Goal: Check status: Check status

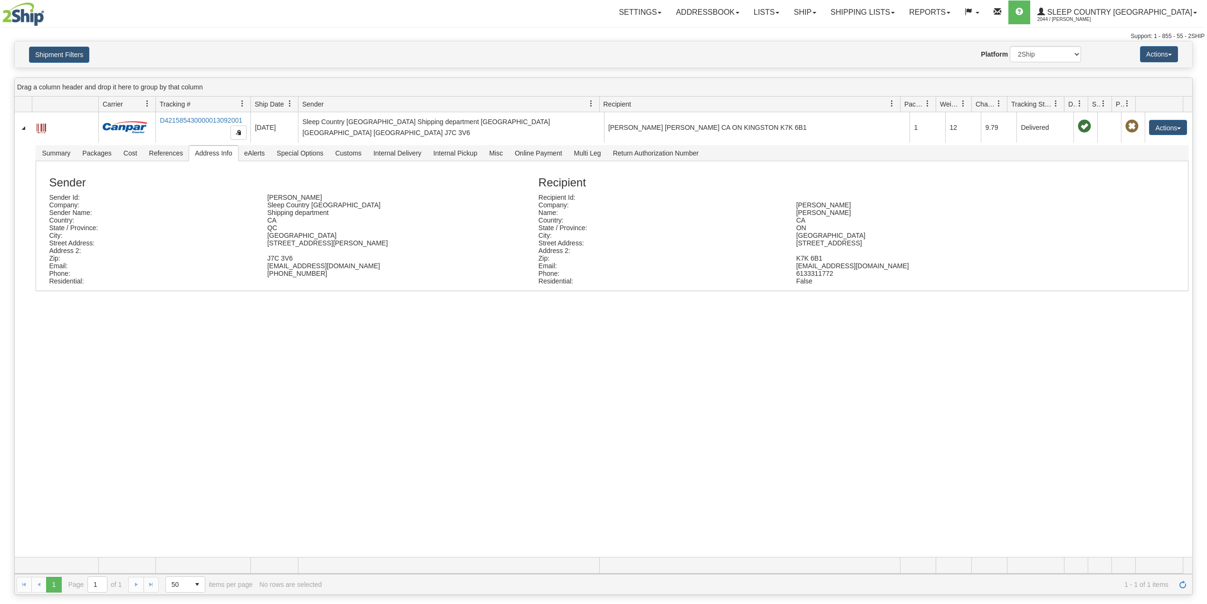
click at [46, 52] on button "Shipment Filters" at bounding box center [59, 55] width 60 height 16
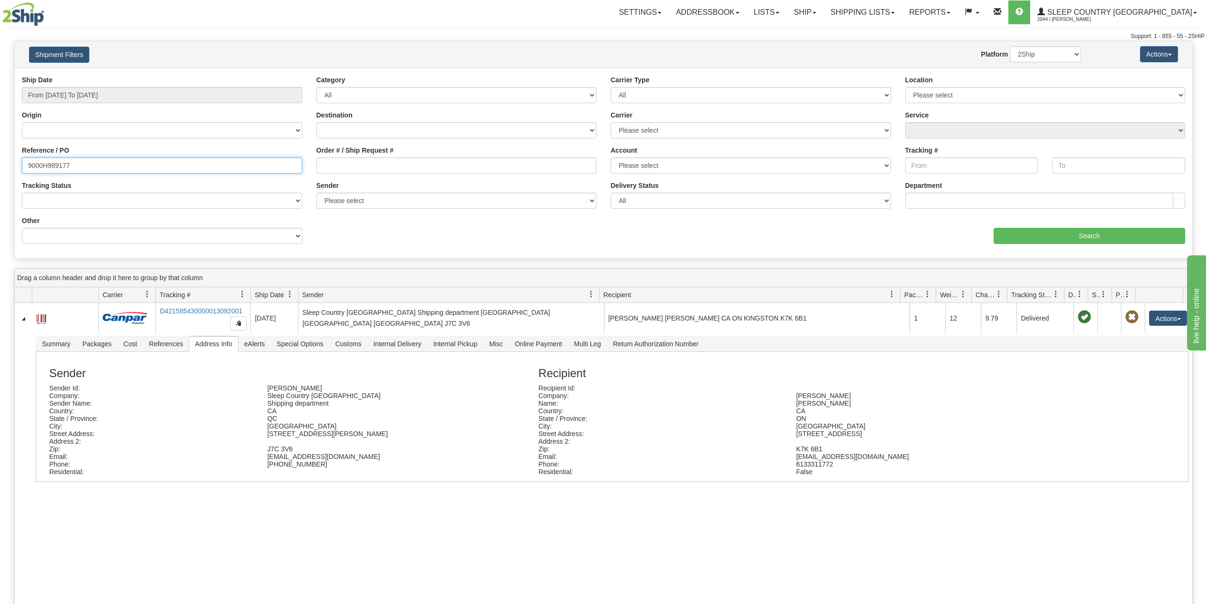
click at [54, 162] on input "9000H989177" at bounding box center [162, 165] width 280 height 16
click at [52, 161] on input "9000H989177" at bounding box center [162, 165] width 280 height 16
click at [59, 164] on input "9000H989177" at bounding box center [162, 165] width 280 height 16
click at [58, 164] on input "9000H989177" at bounding box center [162, 165] width 280 height 16
paste input "2H986833"
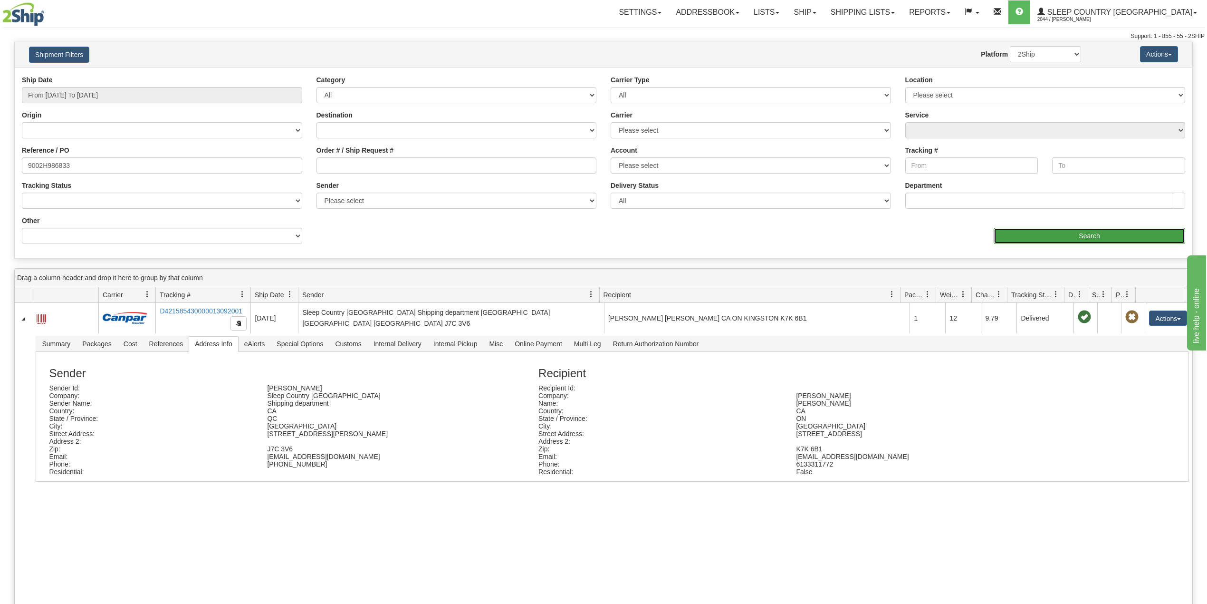
click at [1067, 235] on input "Search" at bounding box center [1090, 236] width 192 height 16
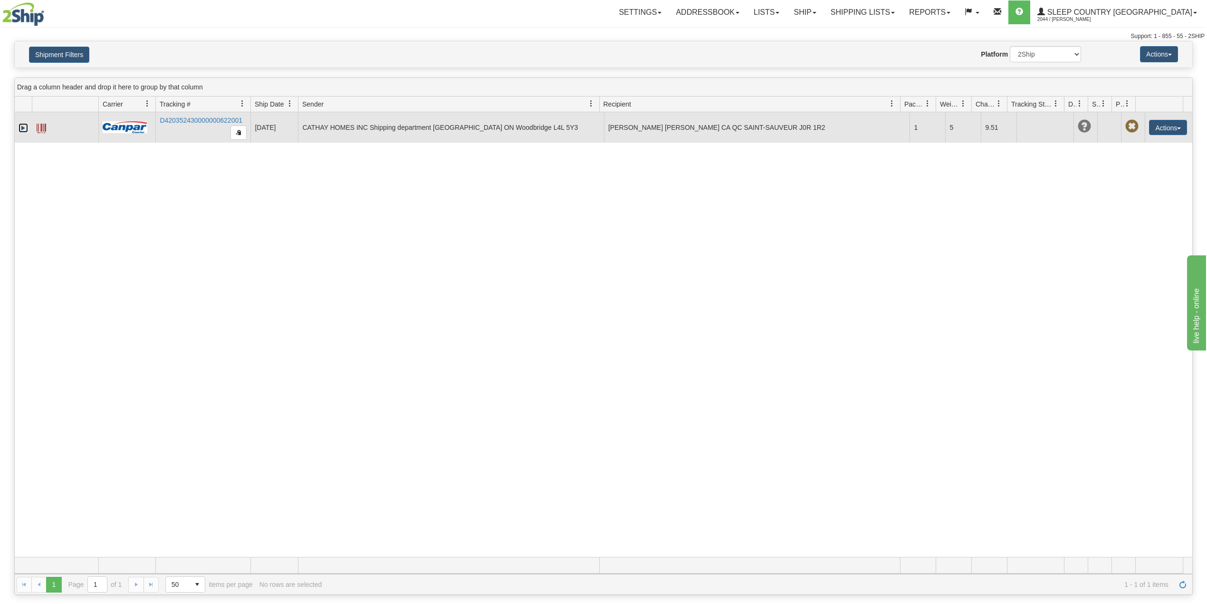
click at [23, 131] on link "Expand" at bounding box center [24, 128] width 10 height 10
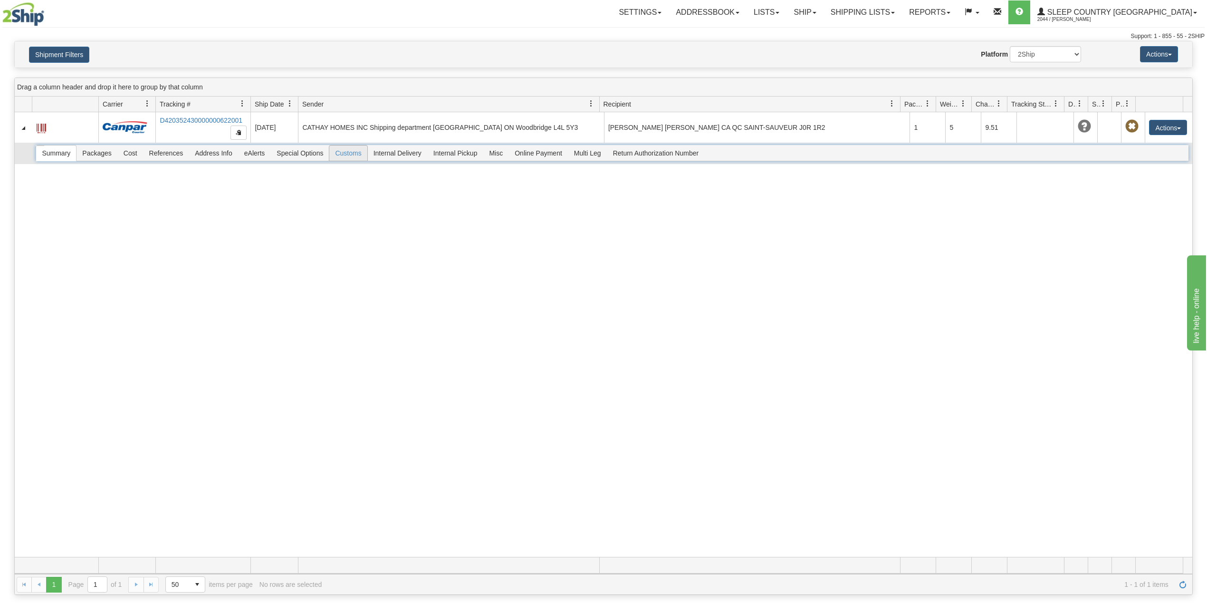
click at [359, 156] on span "Customs" at bounding box center [348, 152] width 38 height 15
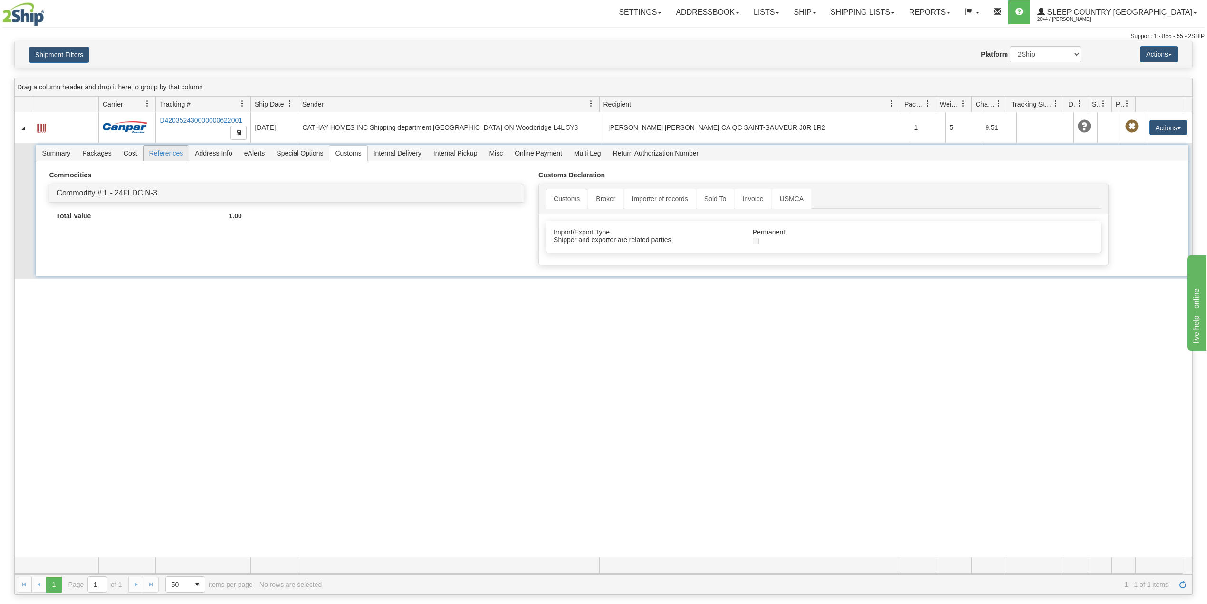
click at [170, 156] on span "References" at bounding box center [167, 152] width 46 height 15
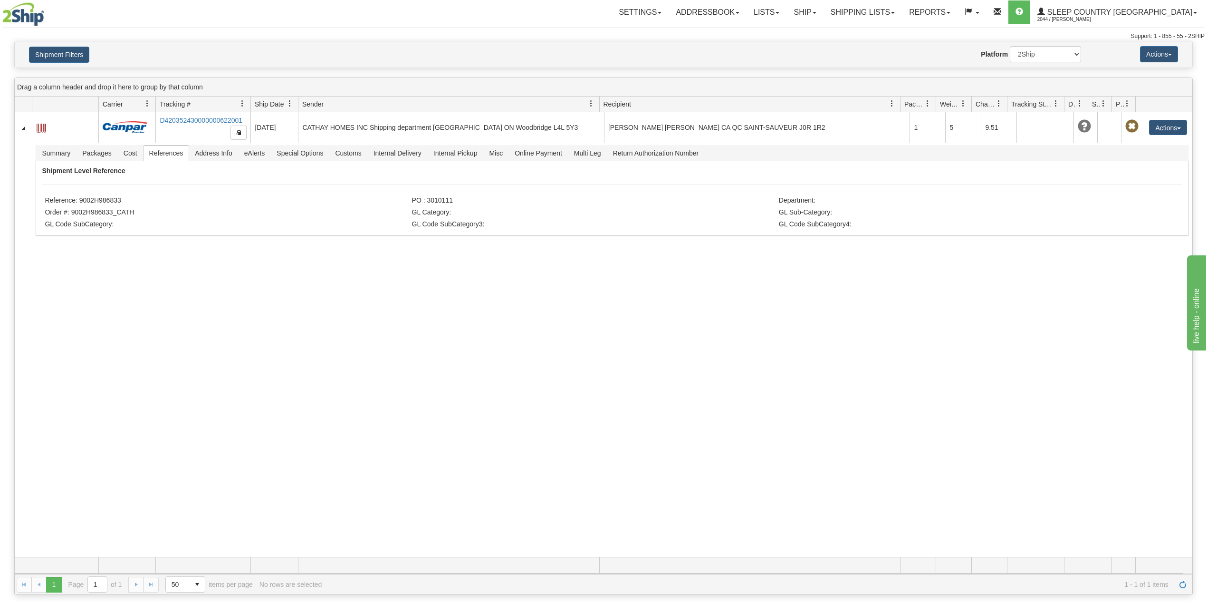
click at [577, 371] on div "31451966 2044 D420352430000000622001 [DATE] [DATE] 11:43:42 AM CATHAY HOMES INC…" at bounding box center [604, 334] width 1178 height 444
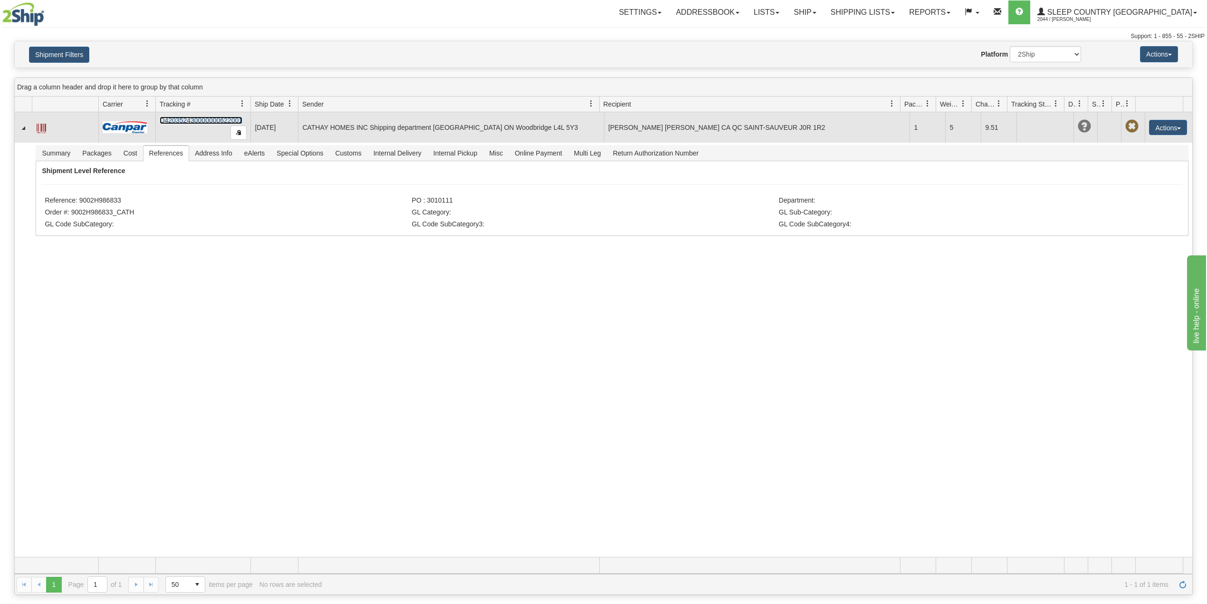
click at [200, 120] on link "D420352430000000622001" at bounding box center [201, 120] width 83 height 8
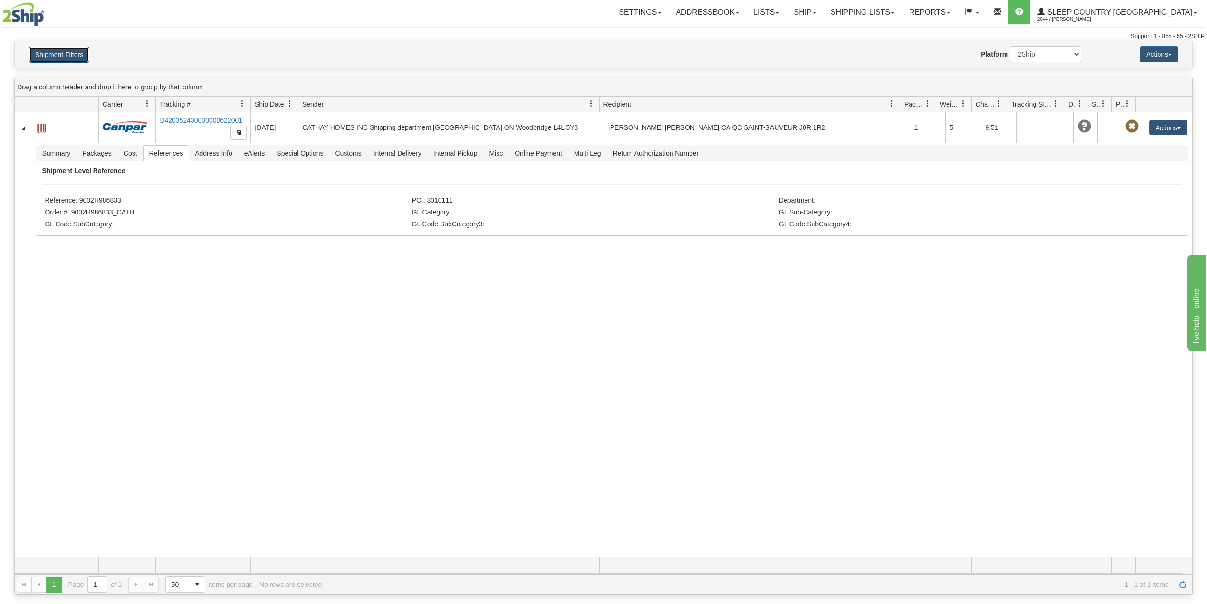
click at [73, 48] on button "Shipment Filters" at bounding box center [59, 55] width 60 height 16
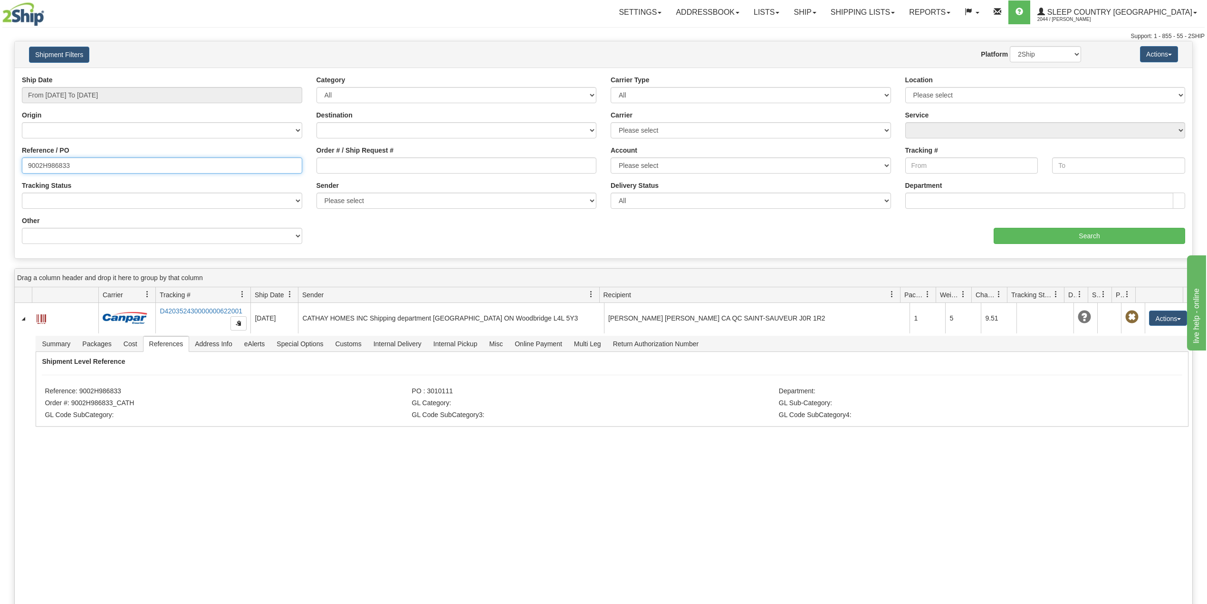
click at [54, 161] on input "9002H986833" at bounding box center [162, 165] width 280 height 16
paste input "7027"
click at [1029, 225] on div "aaa Search" at bounding box center [898, 230] width 589 height 28
click at [1033, 231] on input "Search" at bounding box center [1090, 236] width 192 height 16
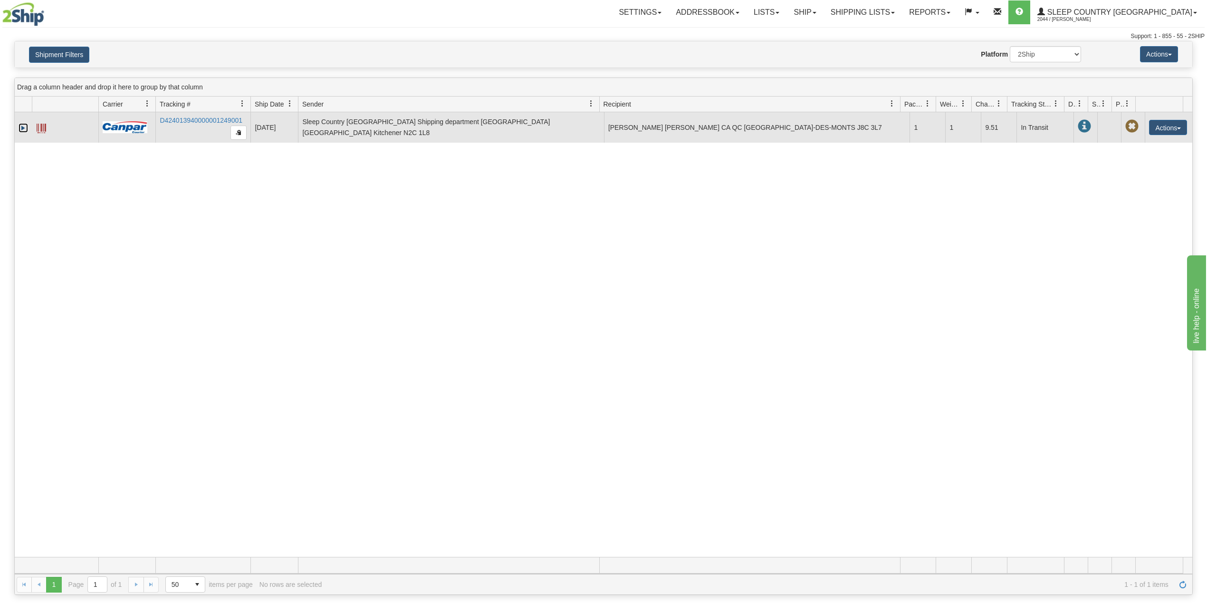
click at [23, 124] on link "Expand" at bounding box center [24, 128] width 10 height 10
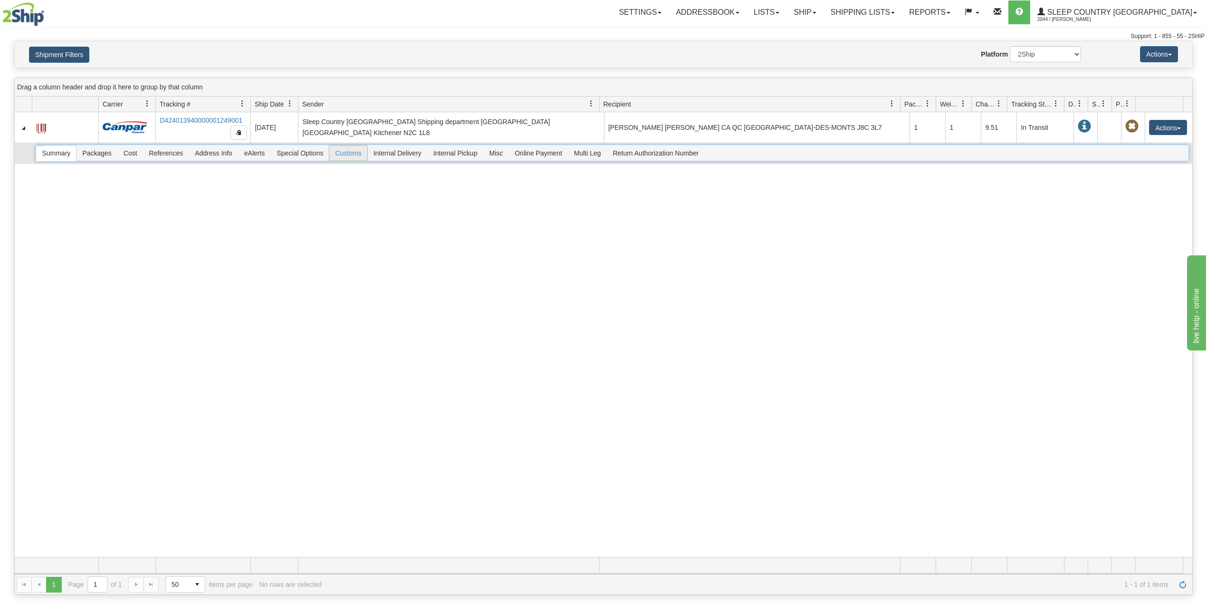
click at [359, 155] on span "Customs" at bounding box center [348, 152] width 38 height 15
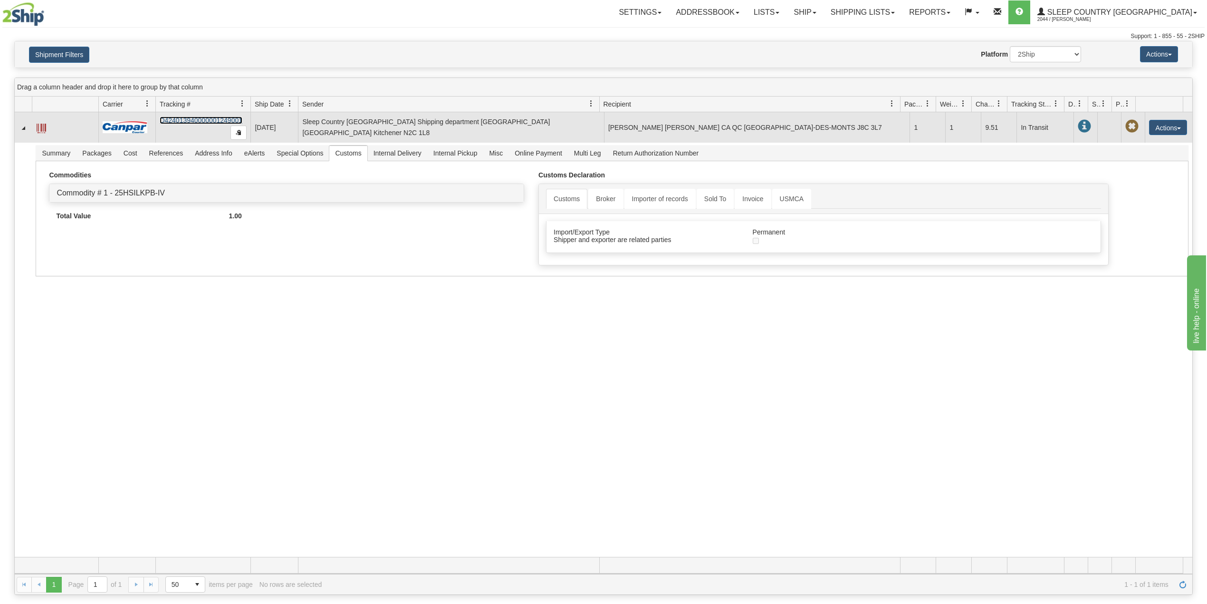
click at [208, 116] on link "D424013940000001249001" at bounding box center [201, 120] width 83 height 8
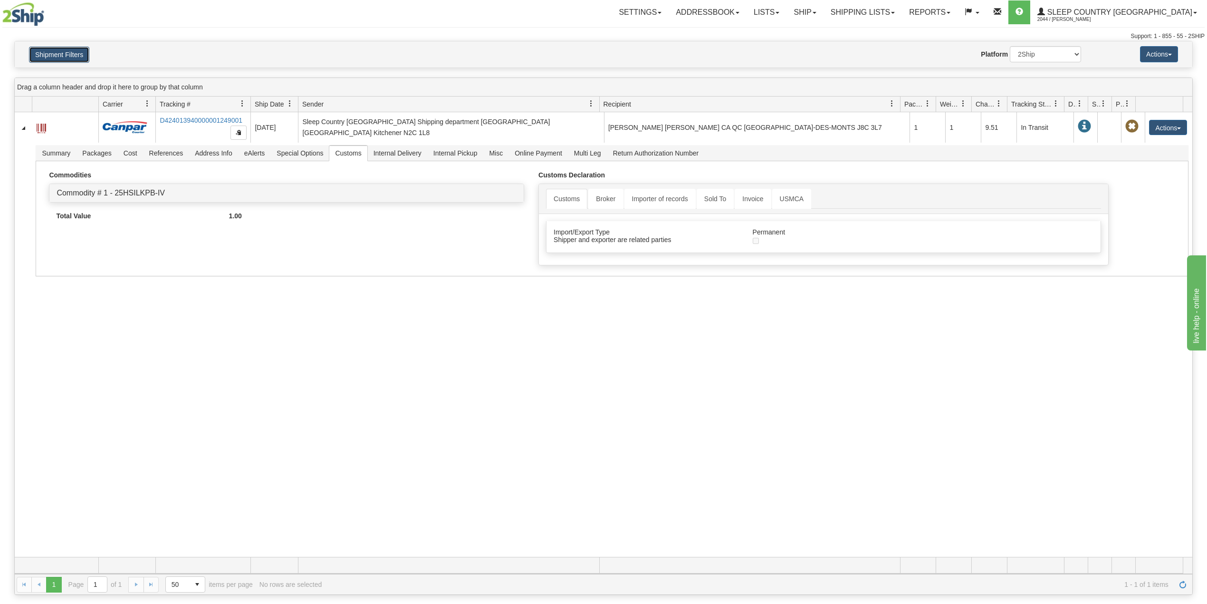
click at [64, 48] on button "Shipment Filters" at bounding box center [59, 55] width 60 height 16
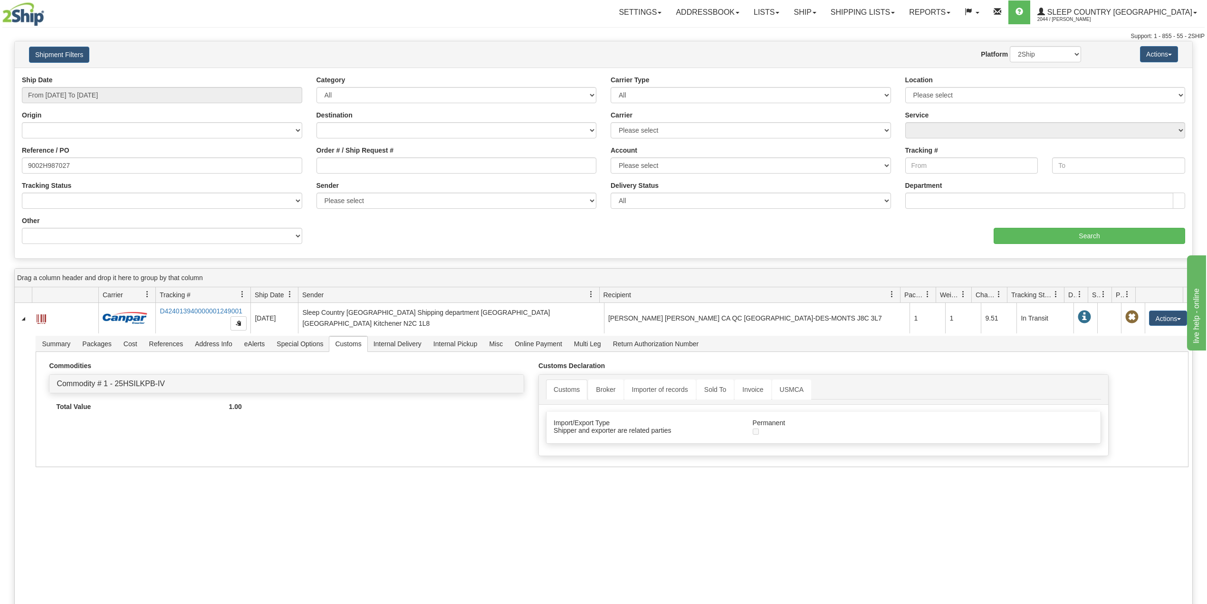
click at [61, 157] on div "Reference / PO 9002H987027" at bounding box center [162, 159] width 280 height 28
click at [60, 164] on input "9002H987027" at bounding box center [162, 165] width 280 height 16
paste input "7796"
click at [1075, 234] on input "Search" at bounding box center [1090, 236] width 192 height 16
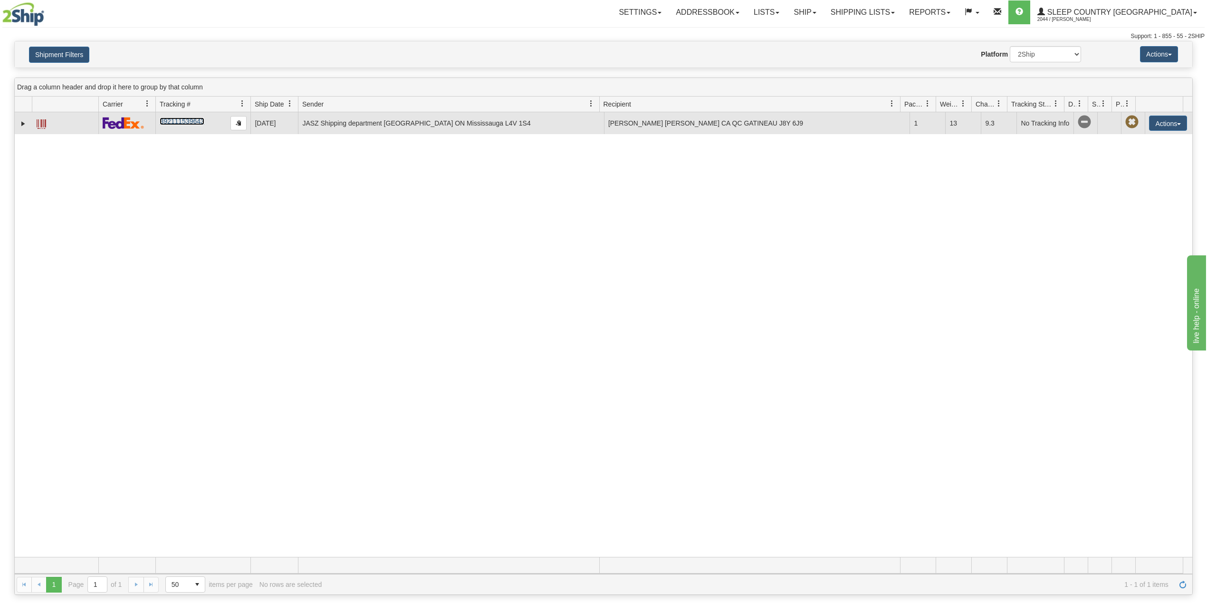
click at [175, 122] on link "392111539643" at bounding box center [182, 121] width 44 height 8
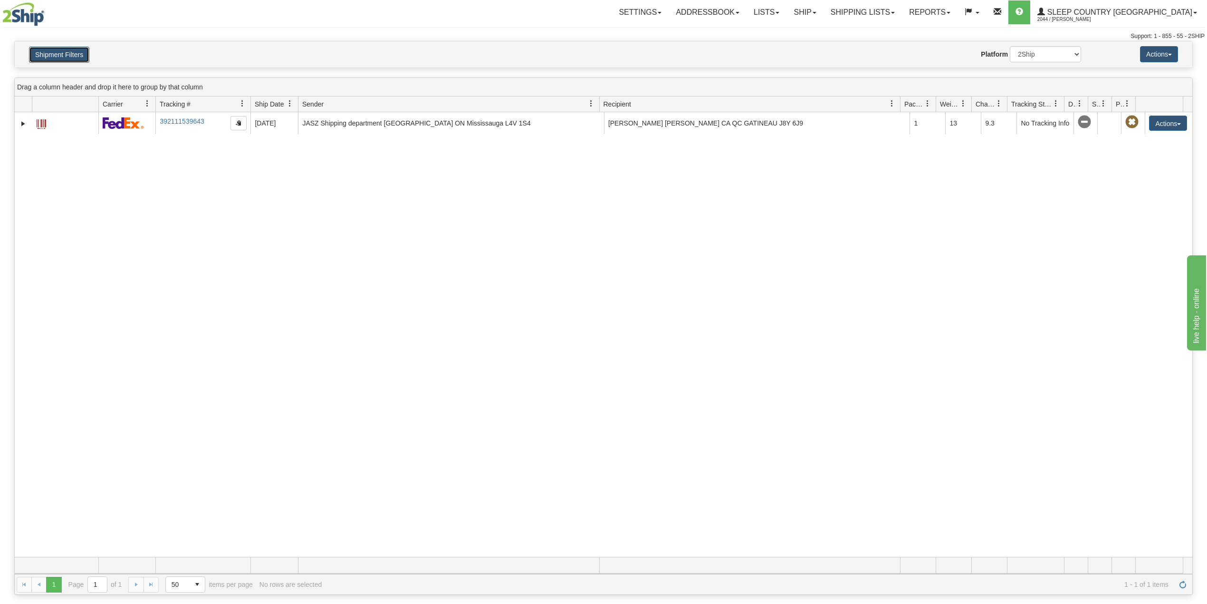
click at [78, 52] on button "Shipment Filters" at bounding box center [59, 55] width 60 height 16
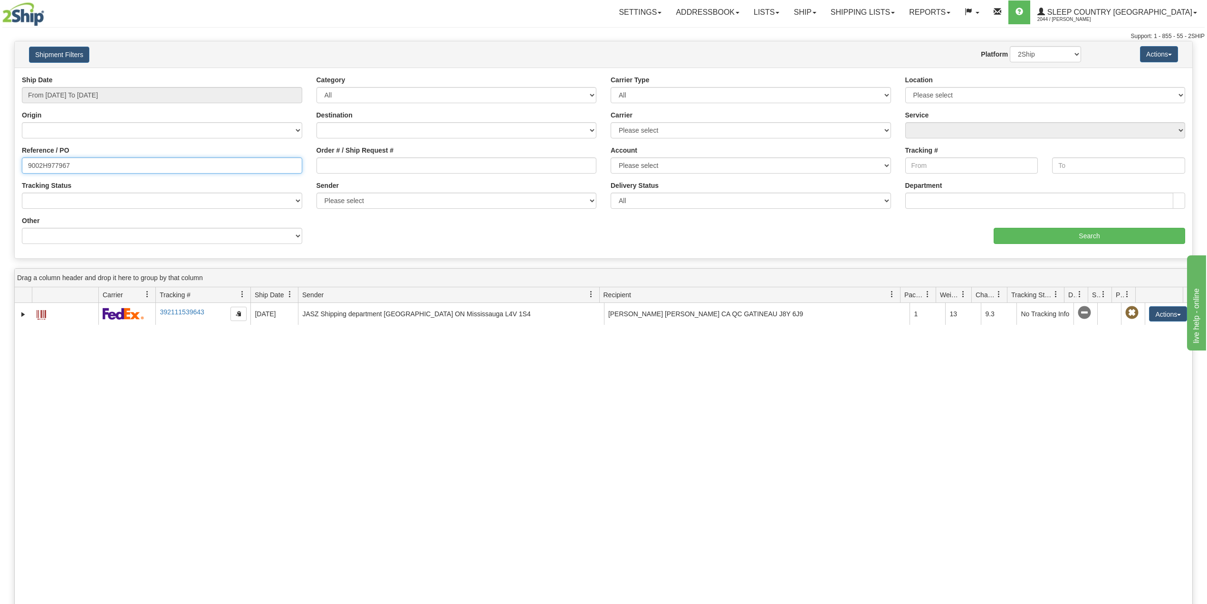
click at [58, 160] on input "9002H977967" at bounding box center [162, 165] width 280 height 16
paste input "4639"
click at [1094, 233] on input "Search" at bounding box center [1090, 236] width 192 height 16
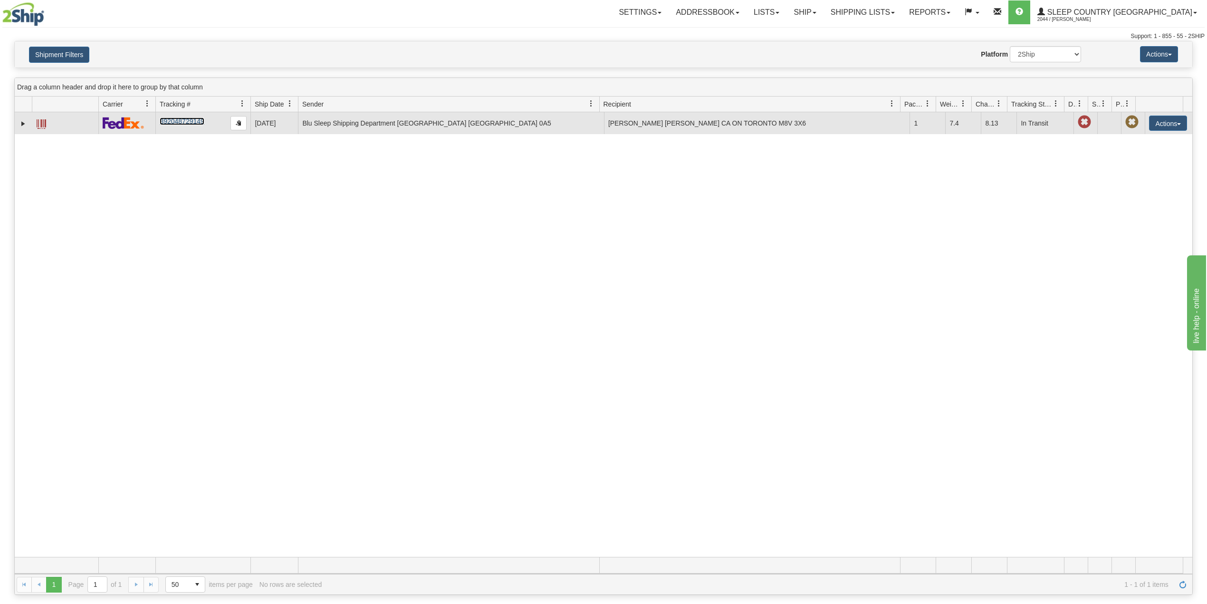
click at [182, 123] on link "392048729149" at bounding box center [182, 121] width 44 height 8
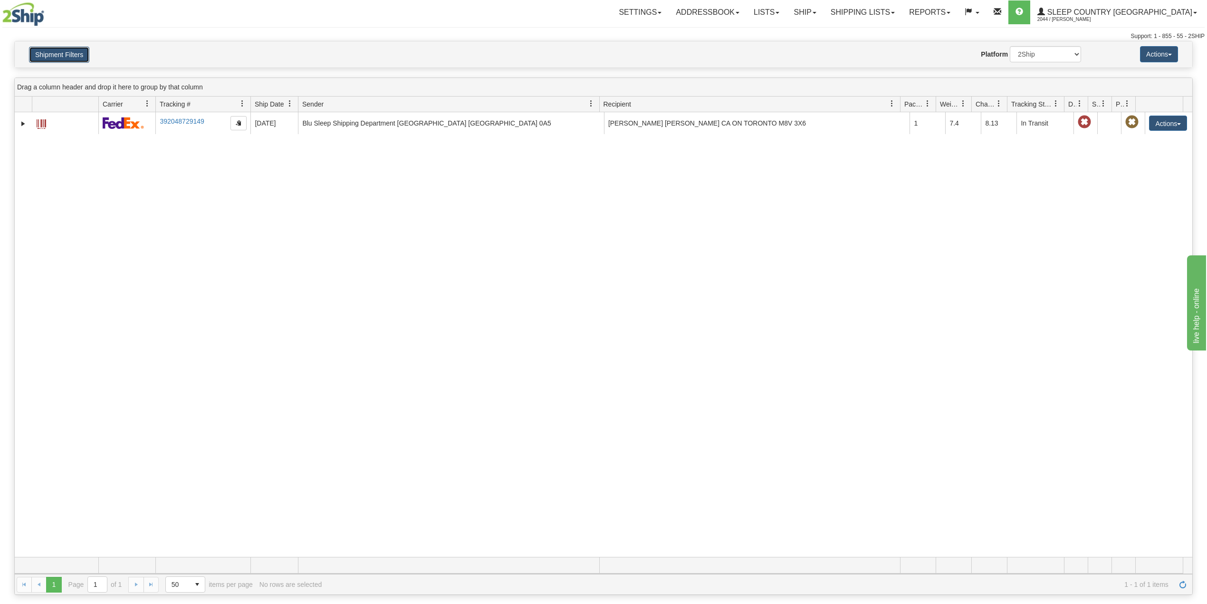
click at [74, 54] on button "Shipment Filters" at bounding box center [59, 55] width 60 height 16
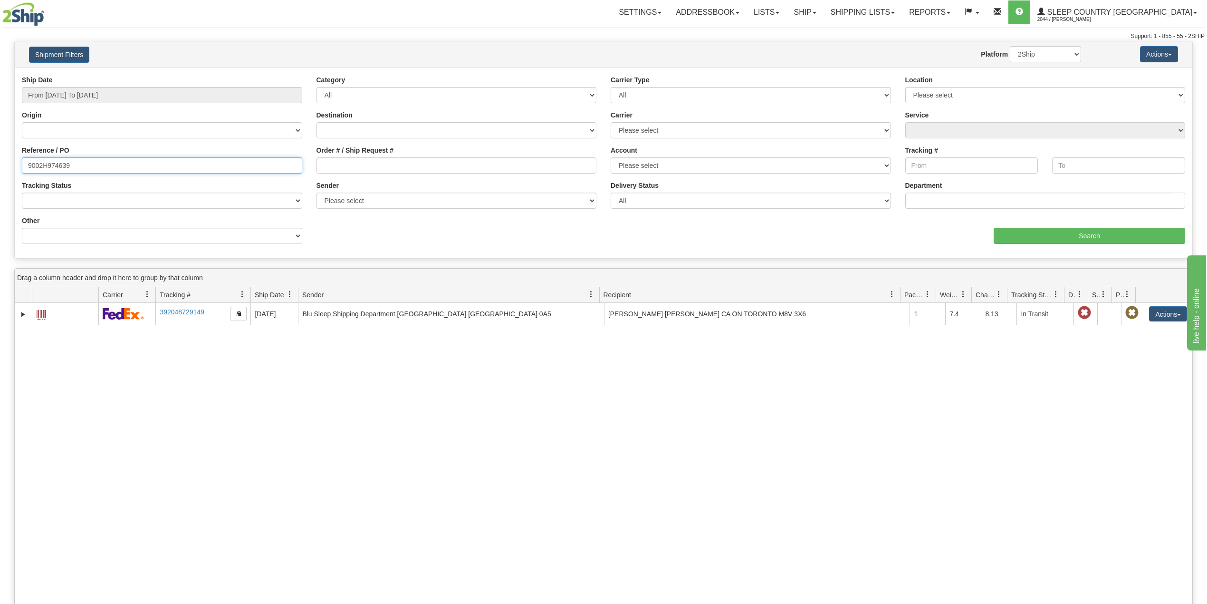
click at [56, 166] on input "9002H974639" at bounding box center [162, 165] width 280 height 16
paste input "83235"
type input "9002H983235"
click at [1042, 234] on input "Search" at bounding box center [1090, 236] width 192 height 16
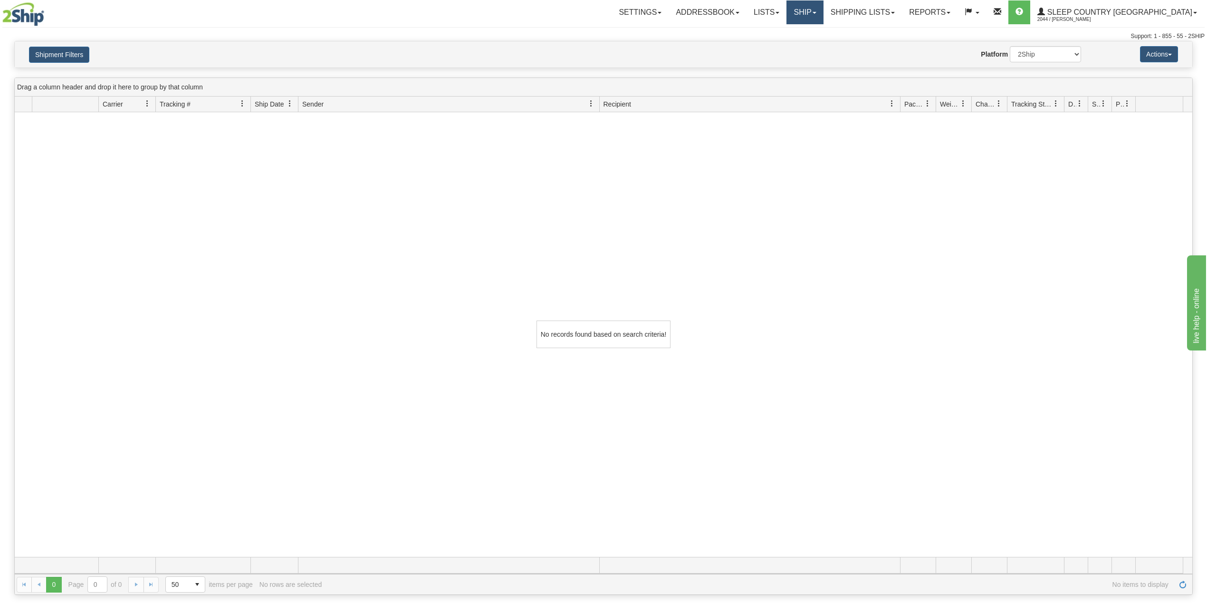
click at [823, 10] on link "Ship" at bounding box center [805, 12] width 37 height 24
click at [814, 45] on span "OnHold / Order Queue" at bounding box center [780, 46] width 67 height 8
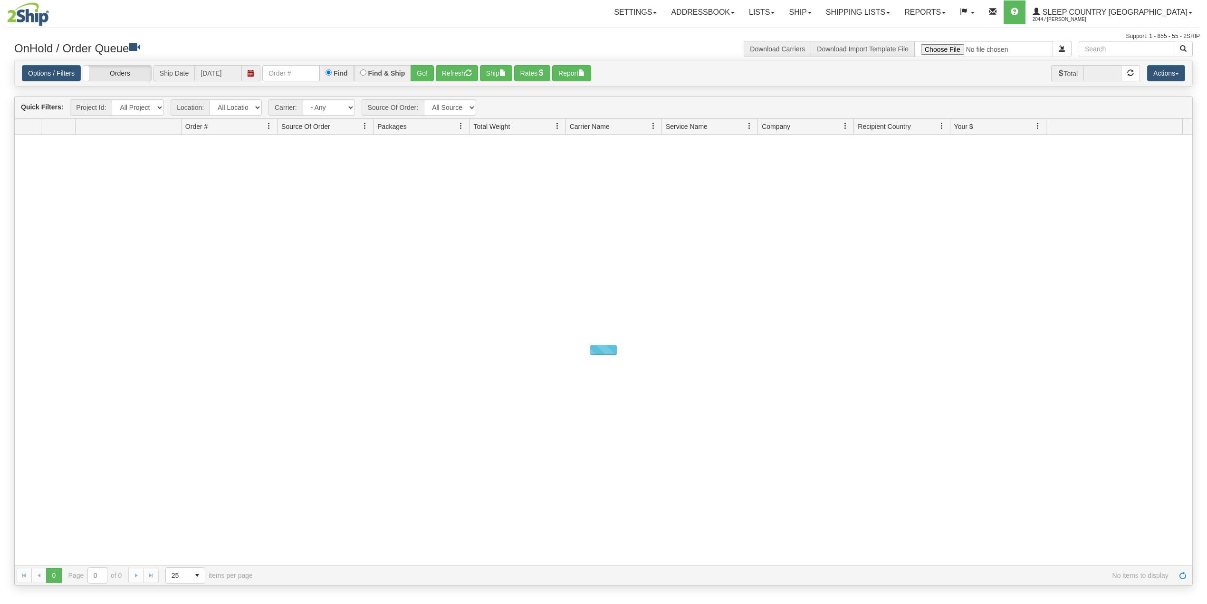
click at [297, 70] on input "text" at bounding box center [290, 73] width 57 height 16
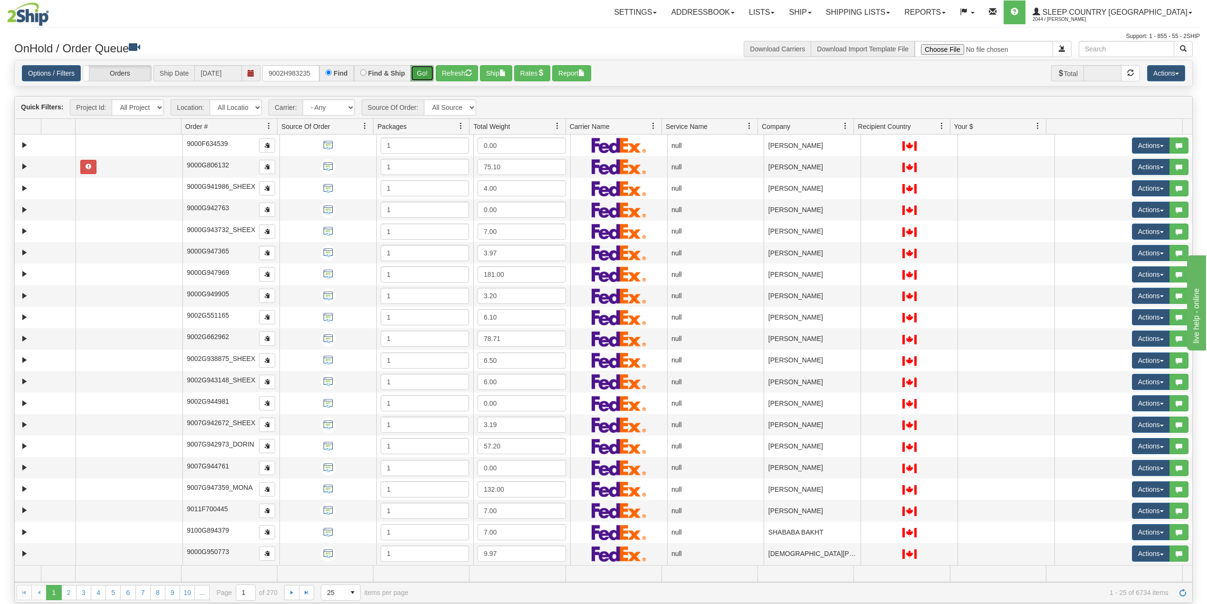
click at [417, 73] on button "Go!" at bounding box center [422, 73] width 23 height 16
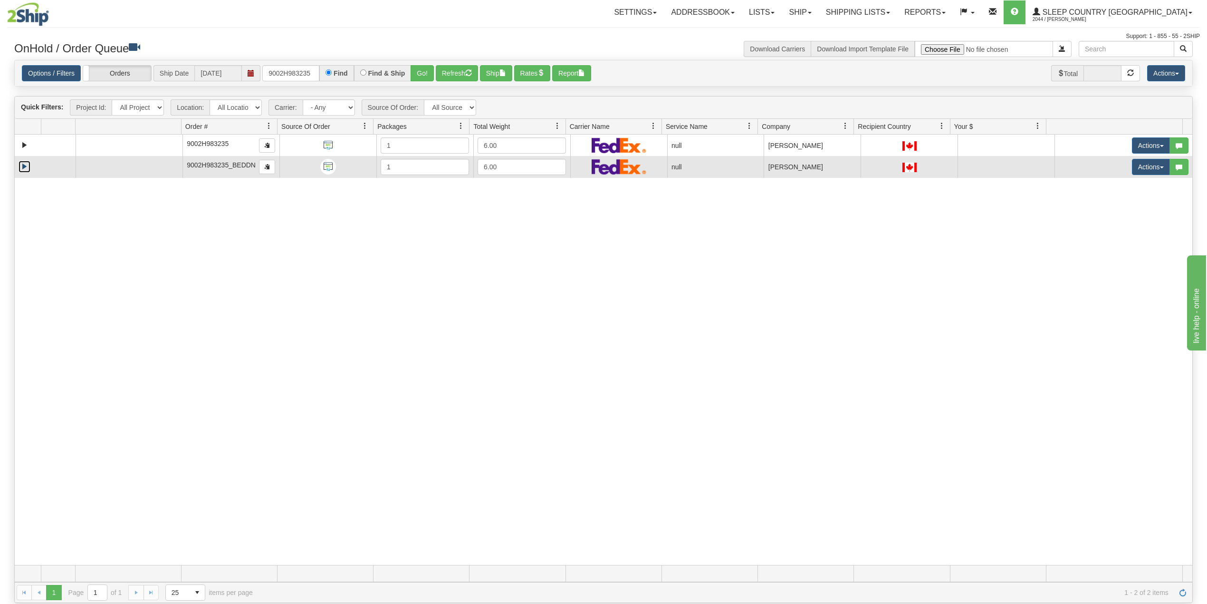
click at [24, 168] on link "Expand" at bounding box center [25, 167] width 12 height 12
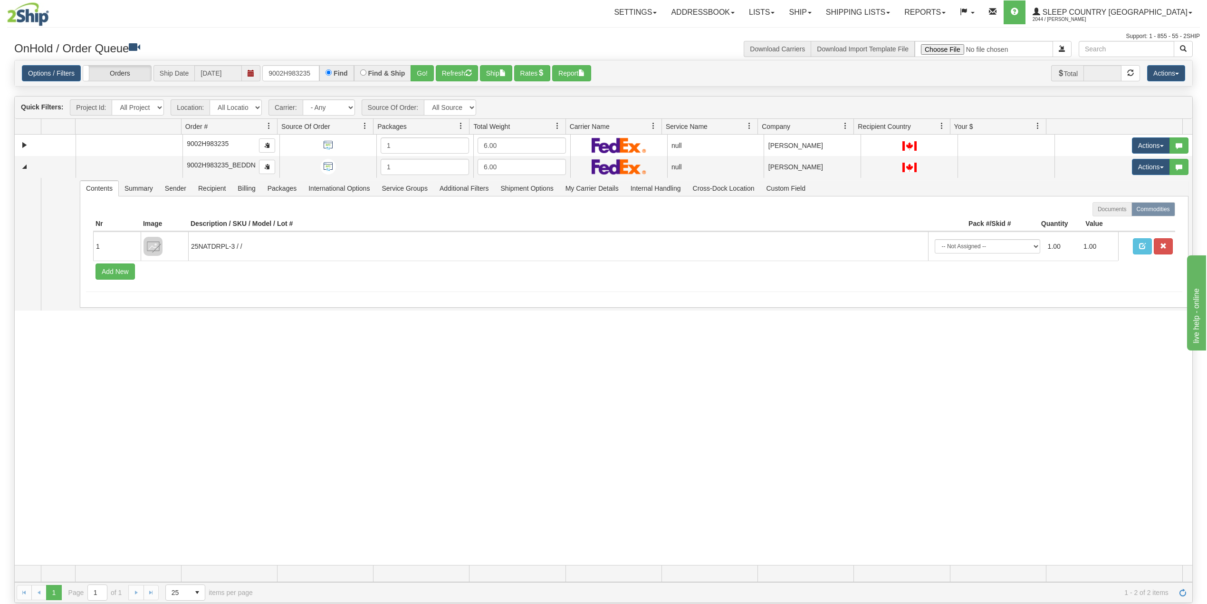
click at [401, 436] on div "31432037 300 90647294 0 9002H983235 1 6.00 null Shipping department Sleep Count…" at bounding box center [604, 350] width 1178 height 430
click at [306, 75] on input "9002H983235" at bounding box center [290, 73] width 57 height 16
paste input "0H994868"
click at [425, 75] on button "Go!" at bounding box center [422, 73] width 23 height 16
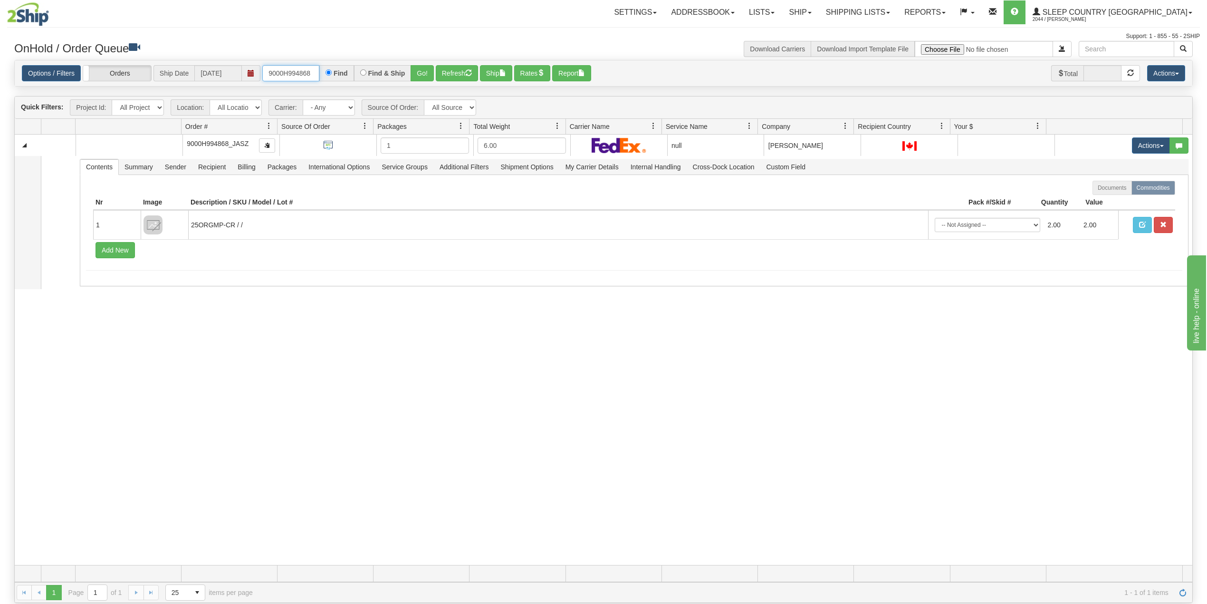
click at [296, 72] on input "9000H994868" at bounding box center [290, 73] width 57 height 16
paste input "text"
click at [426, 71] on button "Go!" at bounding box center [422, 73] width 23 height 16
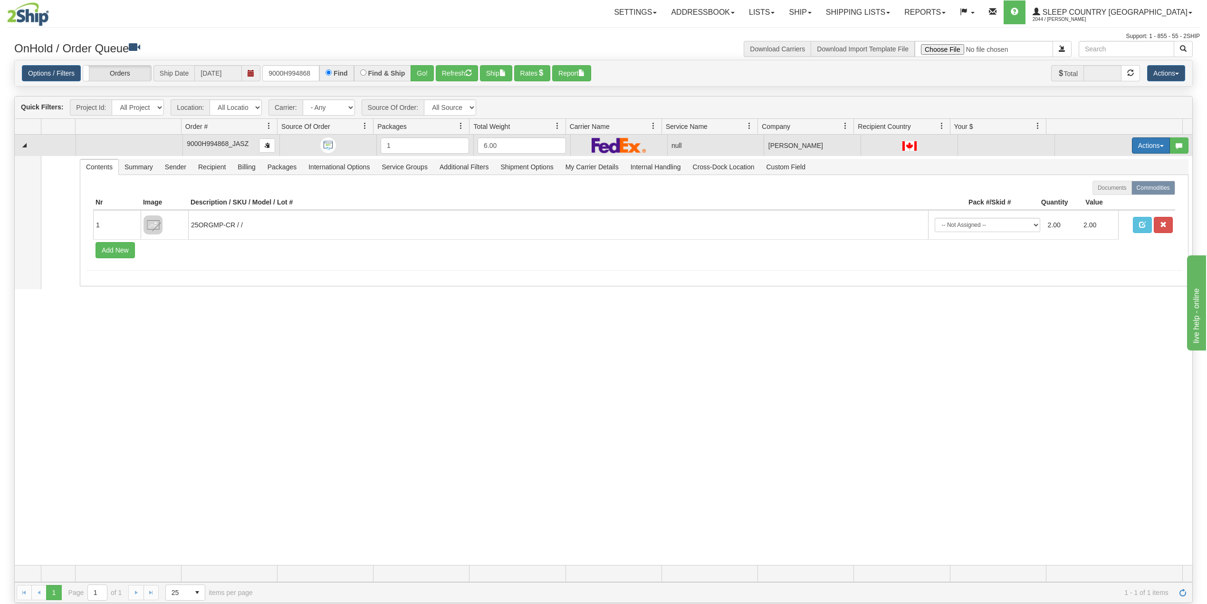
click at [1134, 149] on button "Actions" at bounding box center [1151, 145] width 38 height 16
click at [1103, 214] on span "Delete" at bounding box center [1110, 213] width 26 height 8
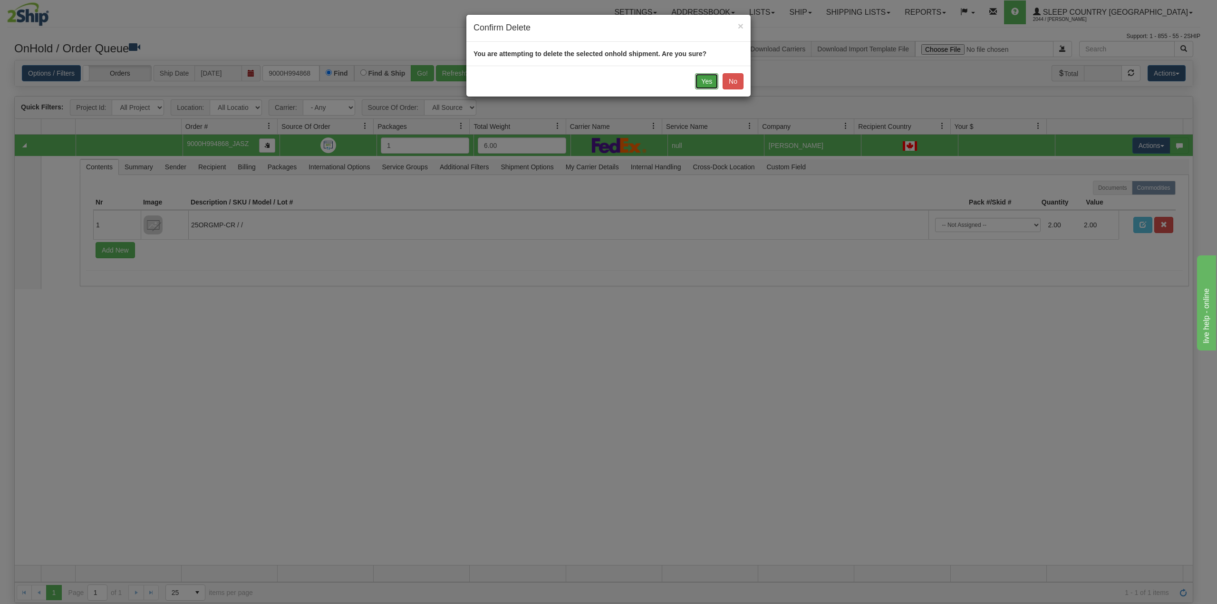
click at [703, 82] on button "Yes" at bounding box center [706, 81] width 23 height 16
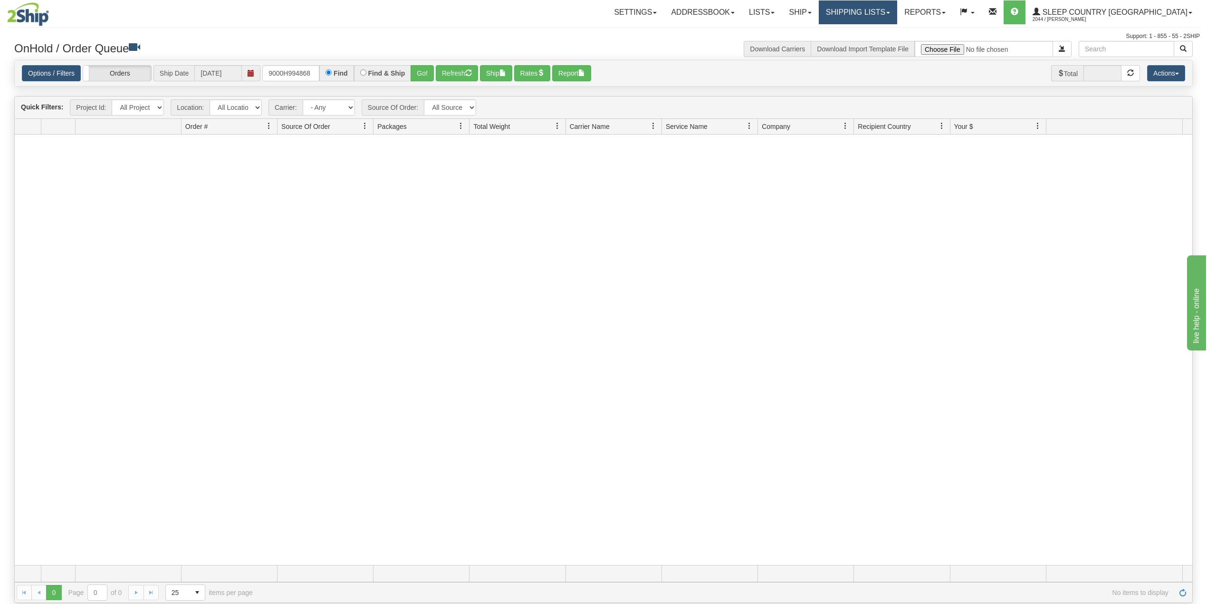
click at [898, 10] on link "Shipping lists" at bounding box center [858, 12] width 78 height 24
click at [290, 75] on input "9000H994868" at bounding box center [290, 73] width 57 height 16
paste input "1052650"
type input "1052650"
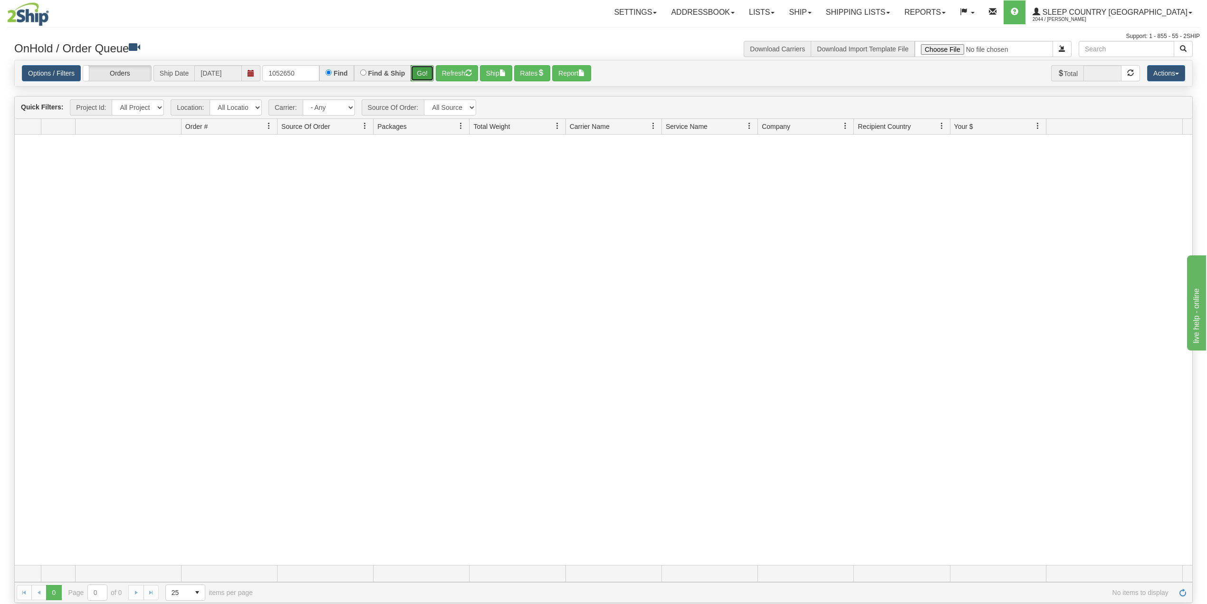
click at [425, 72] on button "Go!" at bounding box center [422, 73] width 23 height 16
click at [898, 11] on link "Shipping lists" at bounding box center [858, 12] width 78 height 24
drag, startPoint x: 896, startPoint y: 48, endPoint x: 860, endPoint y: 52, distance: 35.9
click at [888, 47] on span "Search Shipment History" at bounding box center [851, 46] width 74 height 8
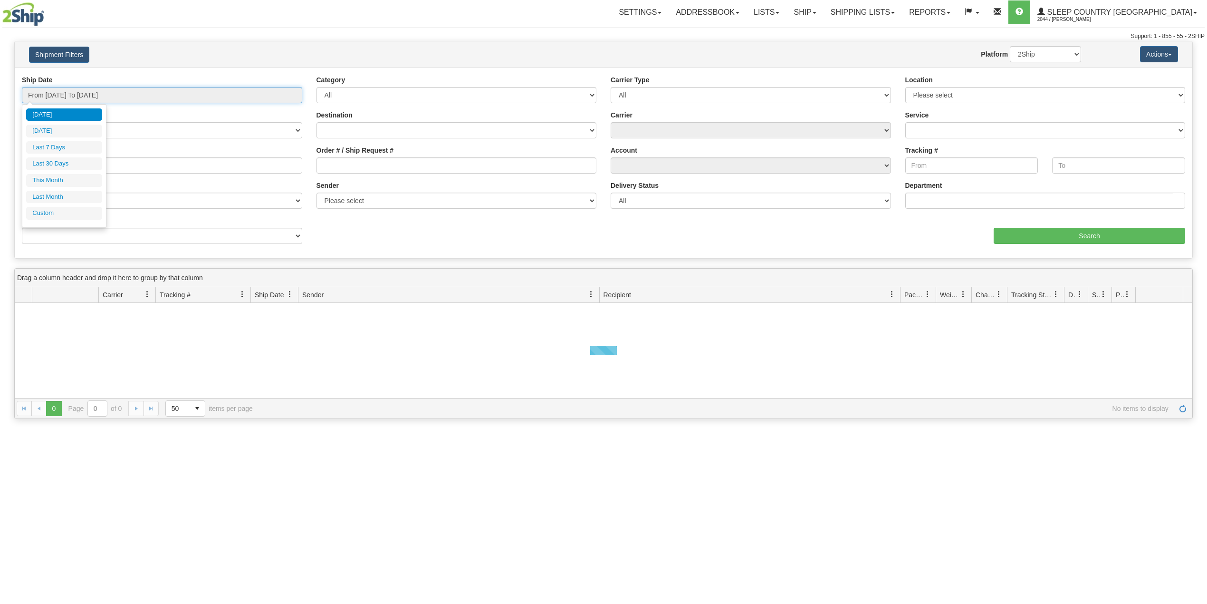
click at [99, 100] on input "From 08/14/2025 To 08/15/2025" at bounding box center [162, 95] width 280 height 16
click at [82, 160] on li "Last 30 Days" at bounding box center [64, 163] width 76 height 13
type input "From [DATE] To [DATE]"
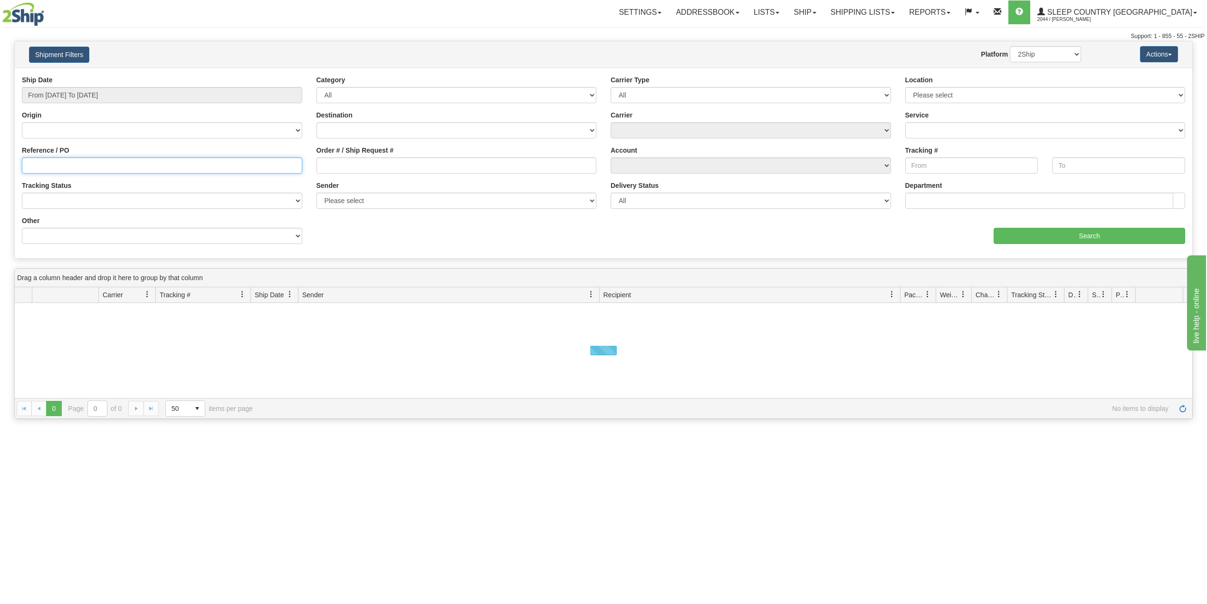
click at [92, 164] on input "Reference / PO" at bounding box center [162, 165] width 280 height 16
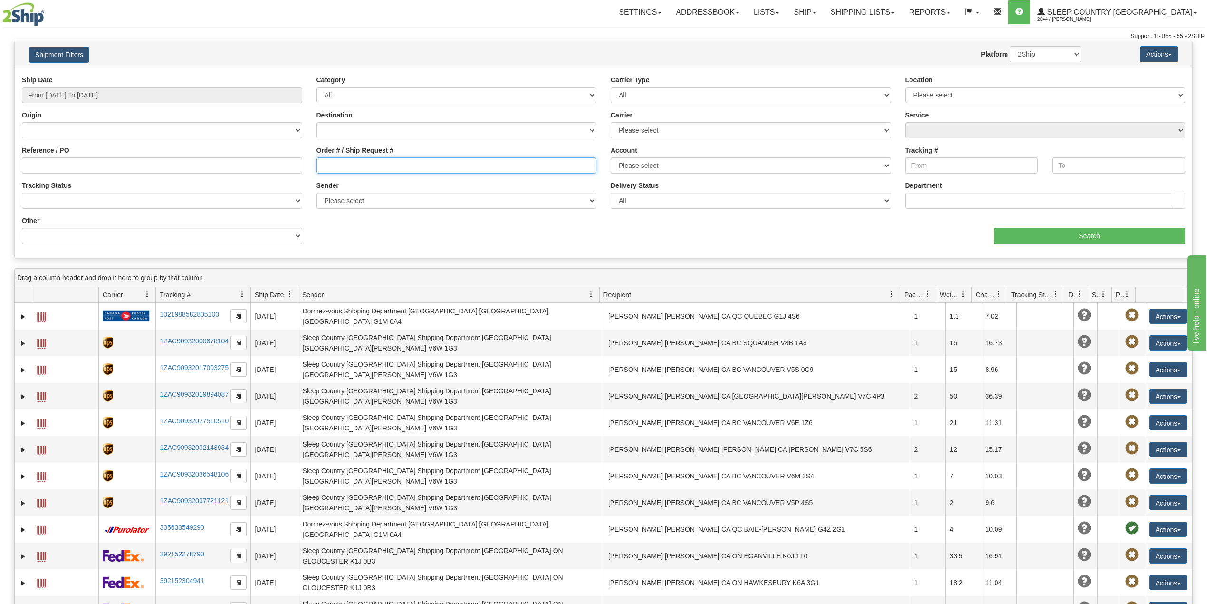
click at [361, 162] on input "Order # / Ship Request #" at bounding box center [457, 165] width 280 height 16
paste input "1052650"
type input "1052650"
click at [1033, 232] on input "Search" at bounding box center [1090, 236] width 192 height 16
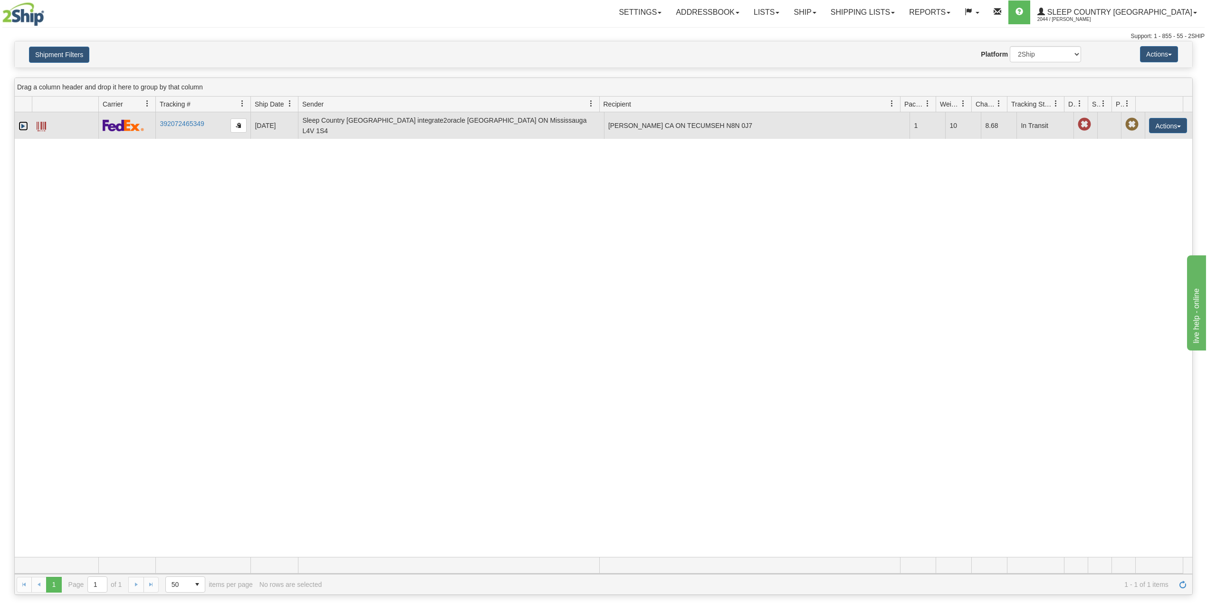
click at [19, 124] on link "Expand" at bounding box center [24, 126] width 10 height 10
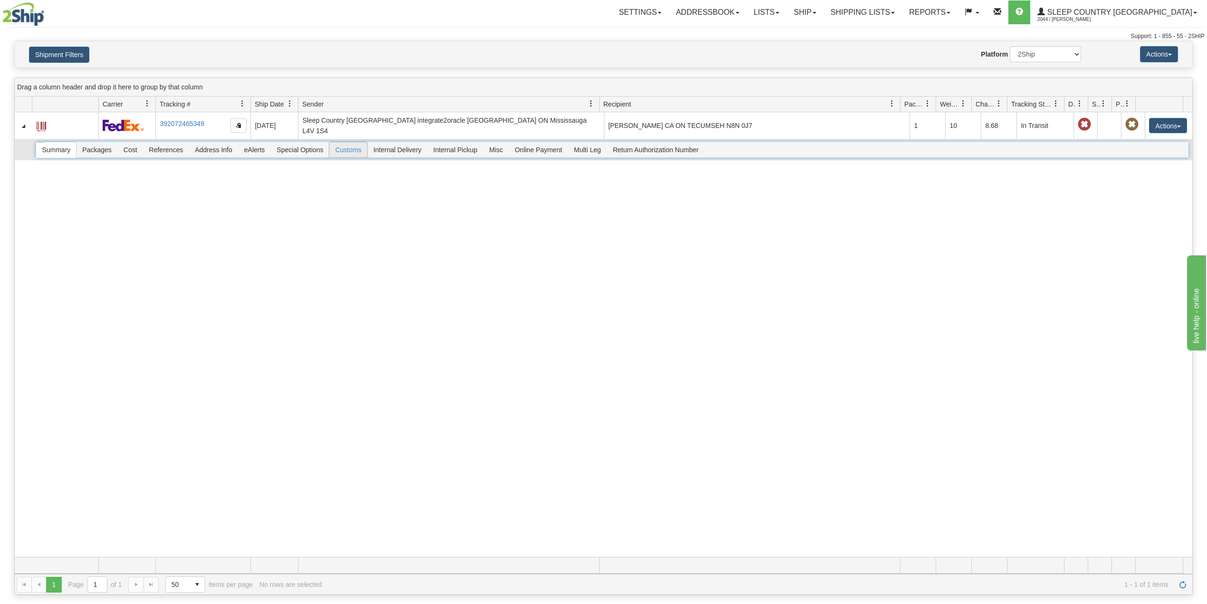
click at [351, 147] on span "Customs" at bounding box center [348, 149] width 38 height 15
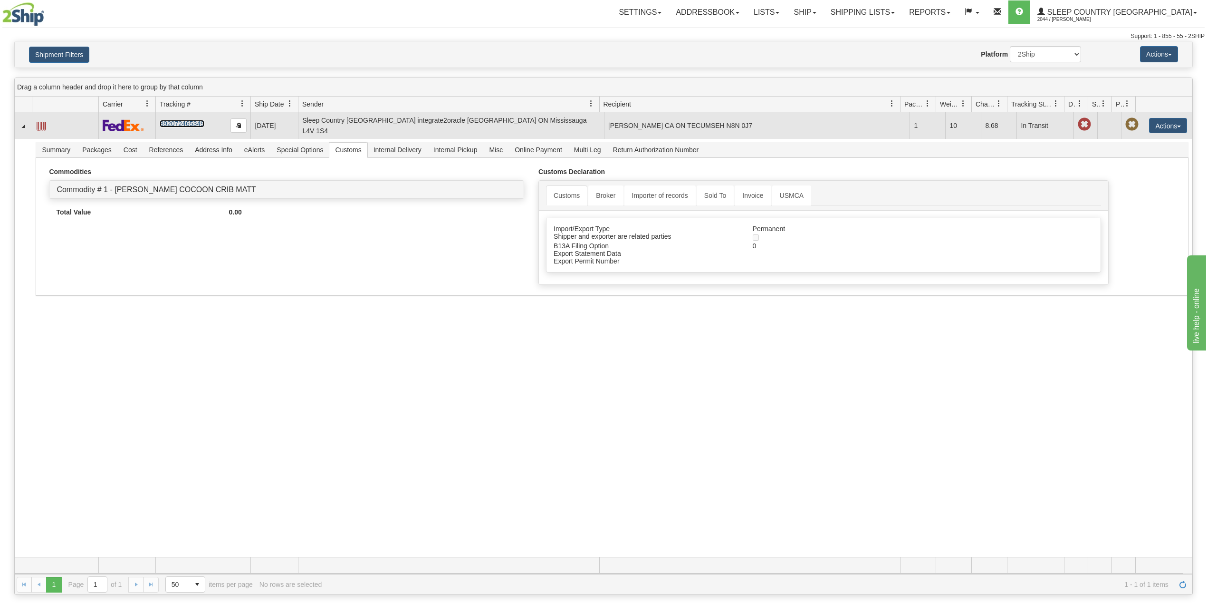
click at [179, 122] on link "392072465349" at bounding box center [182, 124] width 44 height 8
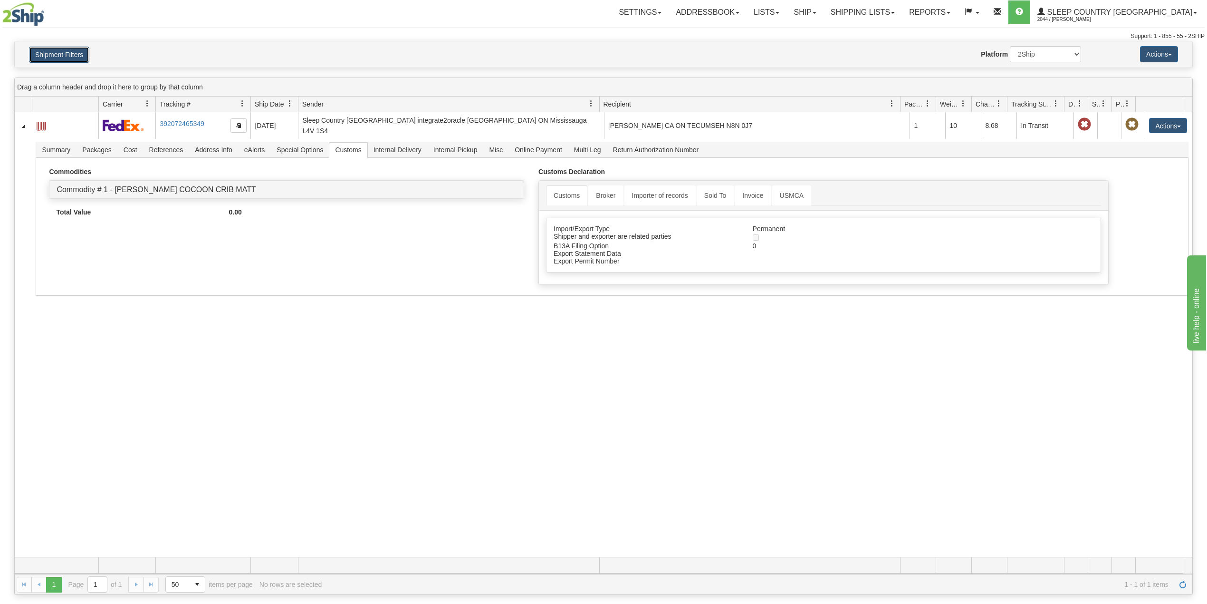
click at [54, 58] on button "Shipment Filters" at bounding box center [59, 55] width 60 height 16
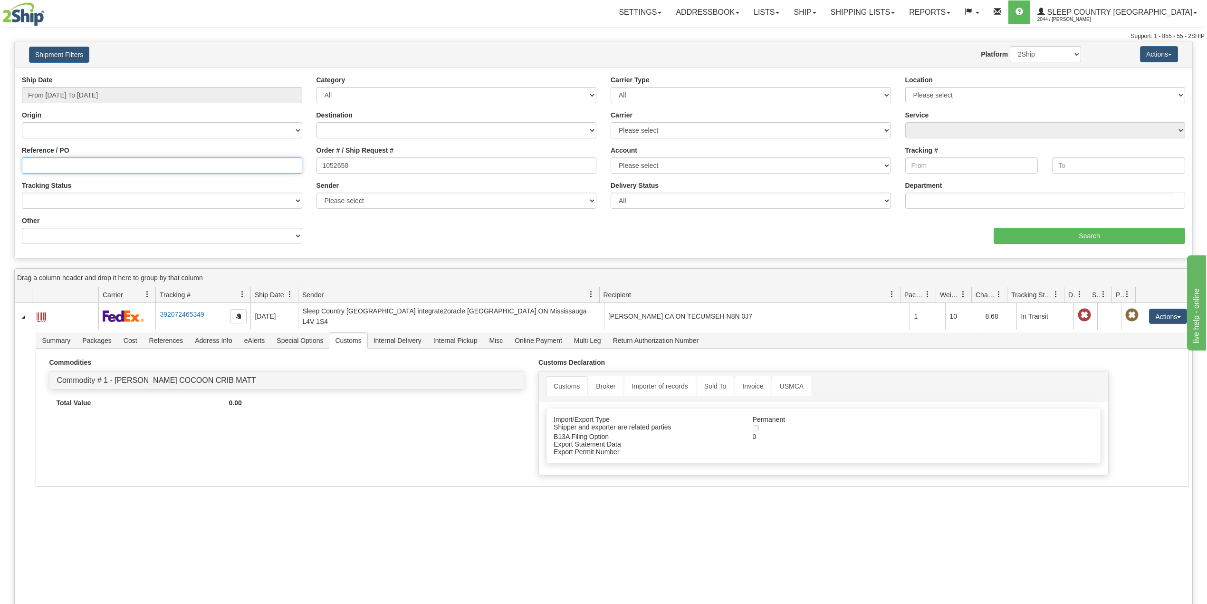
click at [59, 164] on input "Reference / PO" at bounding box center [162, 165] width 280 height 16
paste input "9002H981883"
type input "9002H981883"
click at [341, 163] on input "1052650" at bounding box center [457, 165] width 280 height 16
click at [342, 163] on input "1052650" at bounding box center [457, 165] width 280 height 16
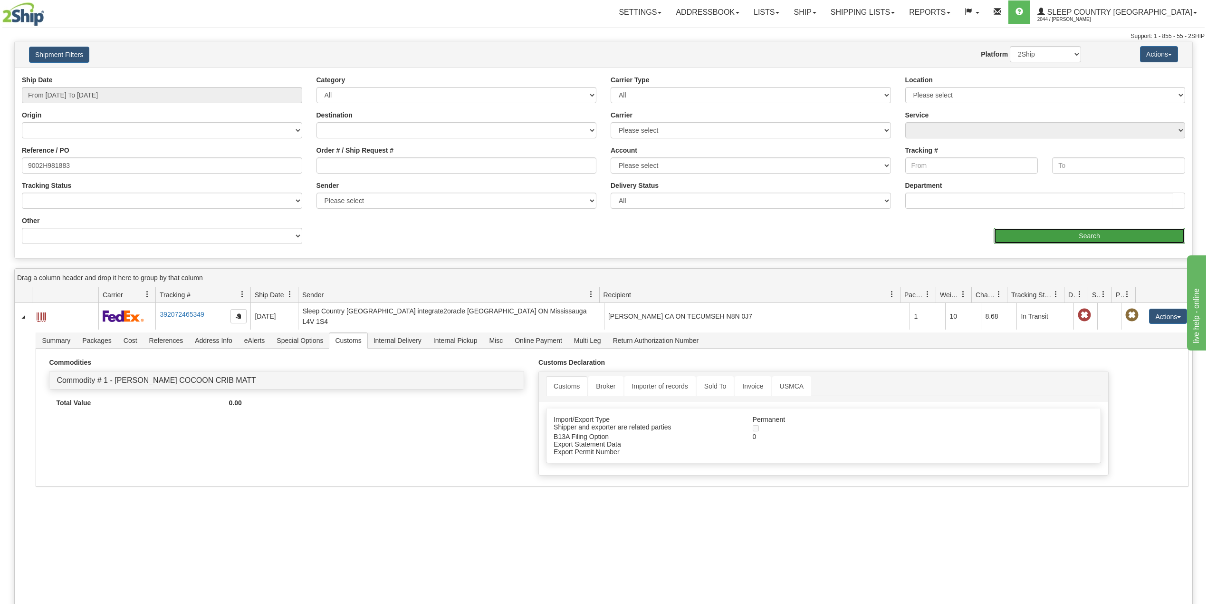
click at [1043, 235] on input "Search" at bounding box center [1090, 236] width 192 height 16
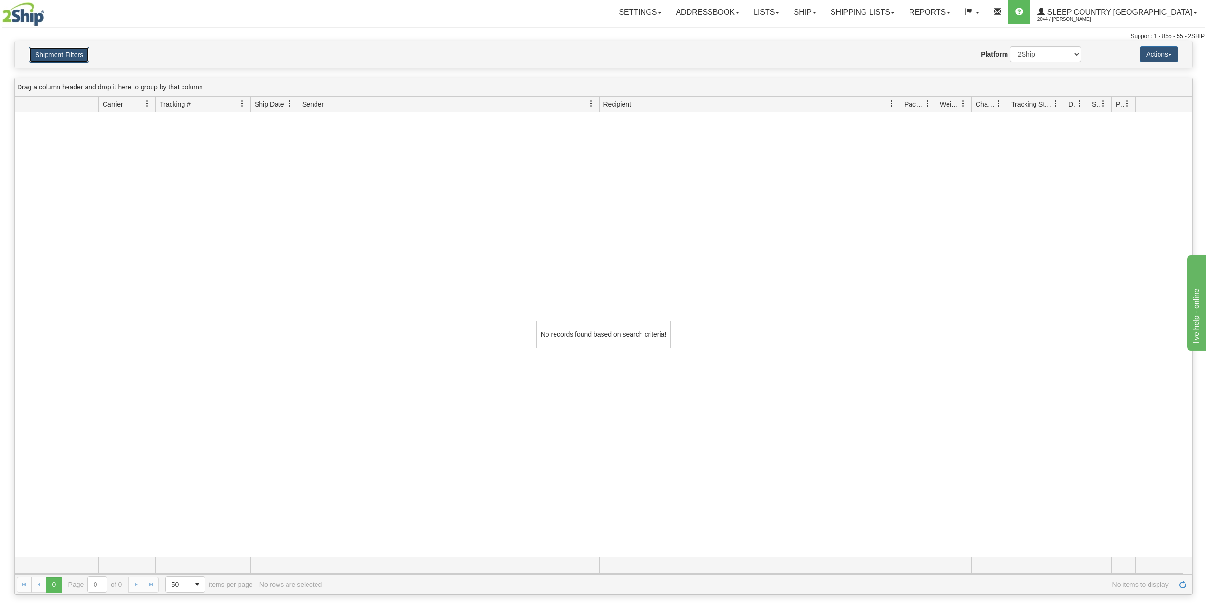
drag, startPoint x: 68, startPoint y: 53, endPoint x: 73, endPoint y: 56, distance: 6.4
click at [72, 53] on button "Shipment Filters" at bounding box center [59, 55] width 60 height 16
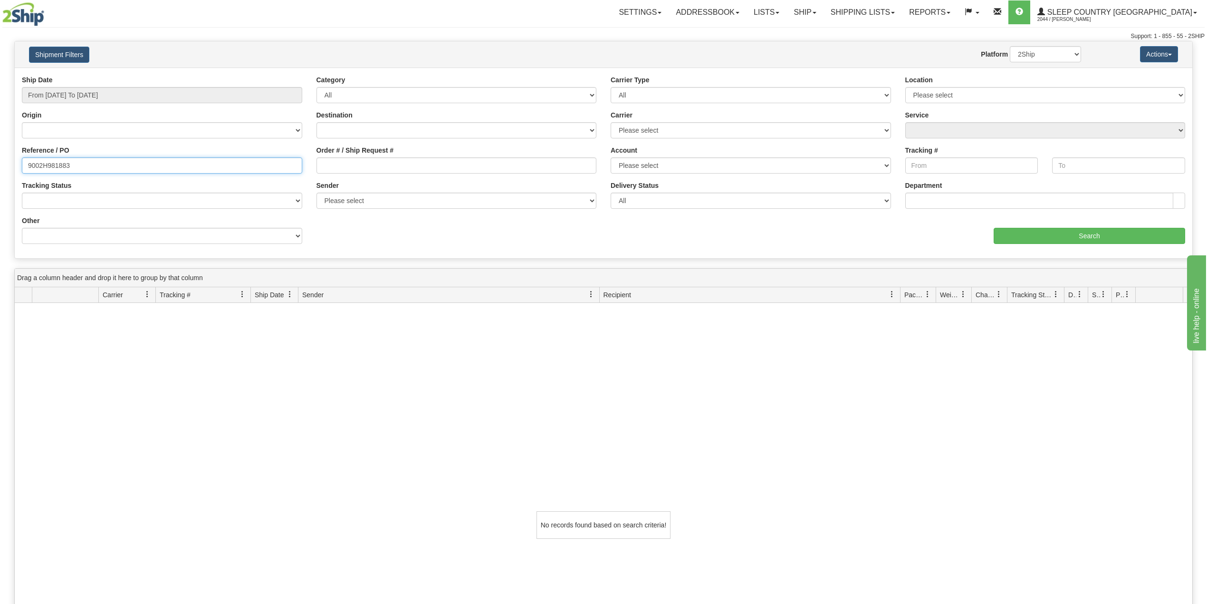
click at [61, 165] on input "9002H981883" at bounding box center [162, 165] width 280 height 16
paste input "7H973825"
click at [1049, 231] on input "Search" at bounding box center [1090, 236] width 192 height 16
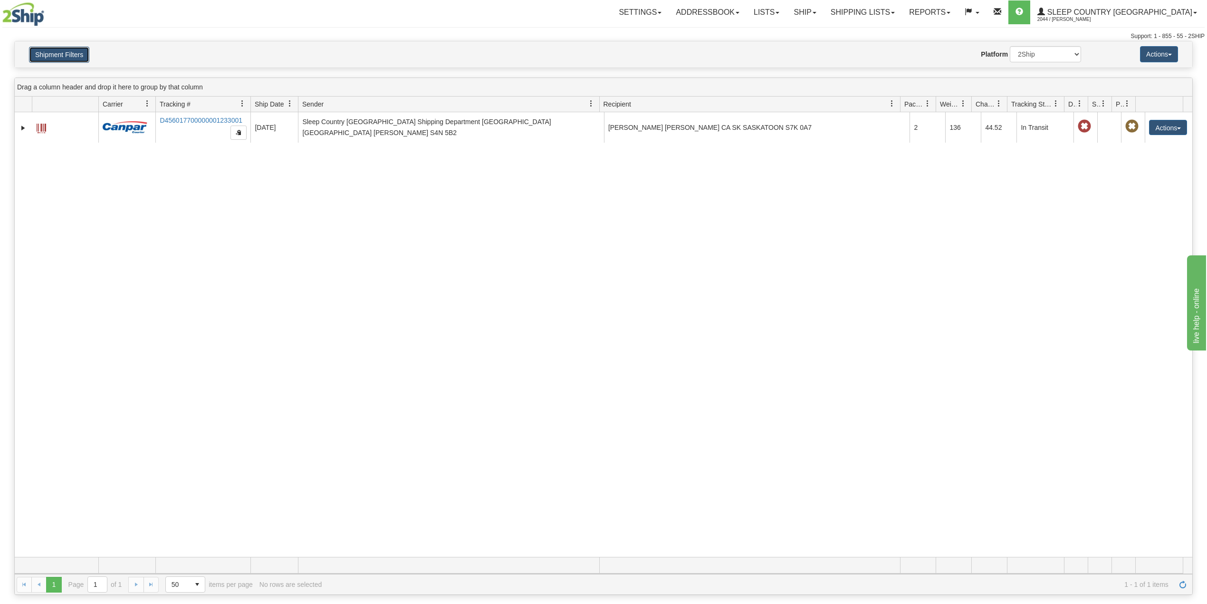
click at [51, 53] on button "Shipment Filters" at bounding box center [59, 55] width 60 height 16
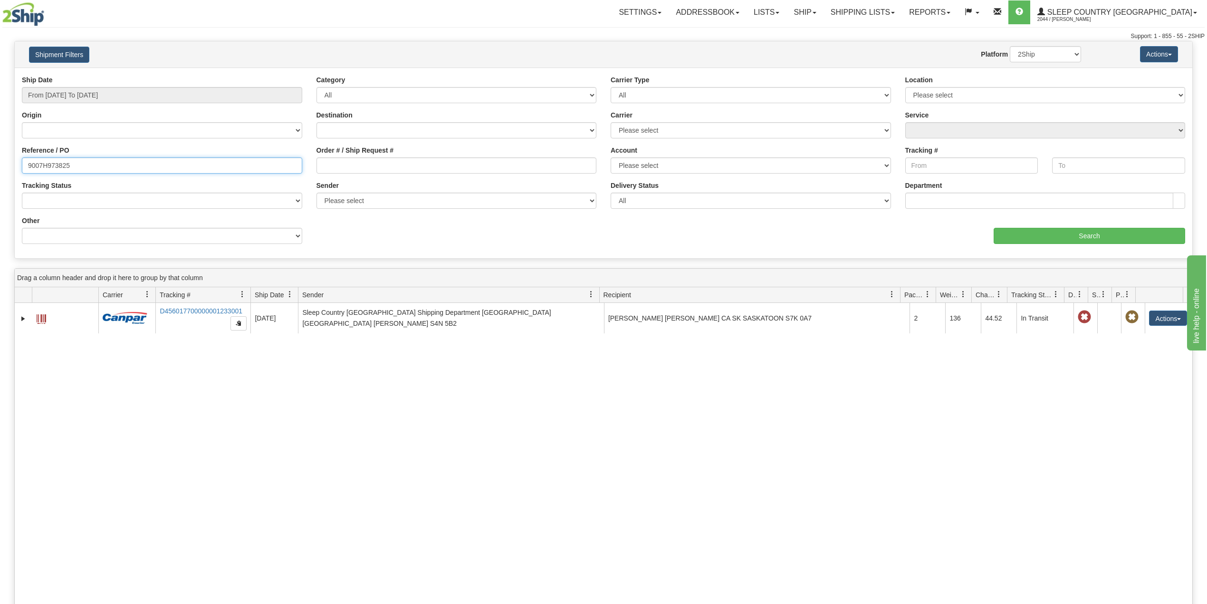
click at [46, 169] on input "9007H973825" at bounding box center [162, 165] width 280 height 16
drag, startPoint x: 46, startPoint y: 169, endPoint x: 59, endPoint y: 172, distance: 14.1
click at [46, 168] on input "9007H973825" at bounding box center [162, 165] width 280 height 16
paste input "73"
click at [1028, 234] on input "Search" at bounding box center [1090, 236] width 192 height 16
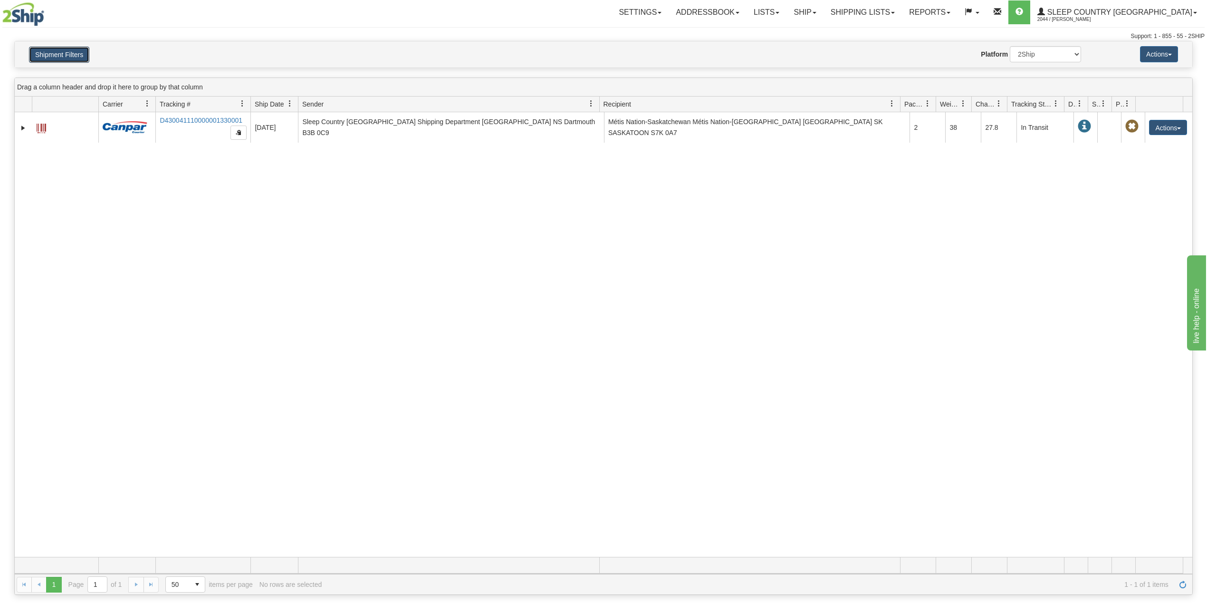
drag, startPoint x: 59, startPoint y: 57, endPoint x: 57, endPoint y: 69, distance: 12.1
click at [59, 56] on button "Shipment Filters" at bounding box center [59, 55] width 60 height 16
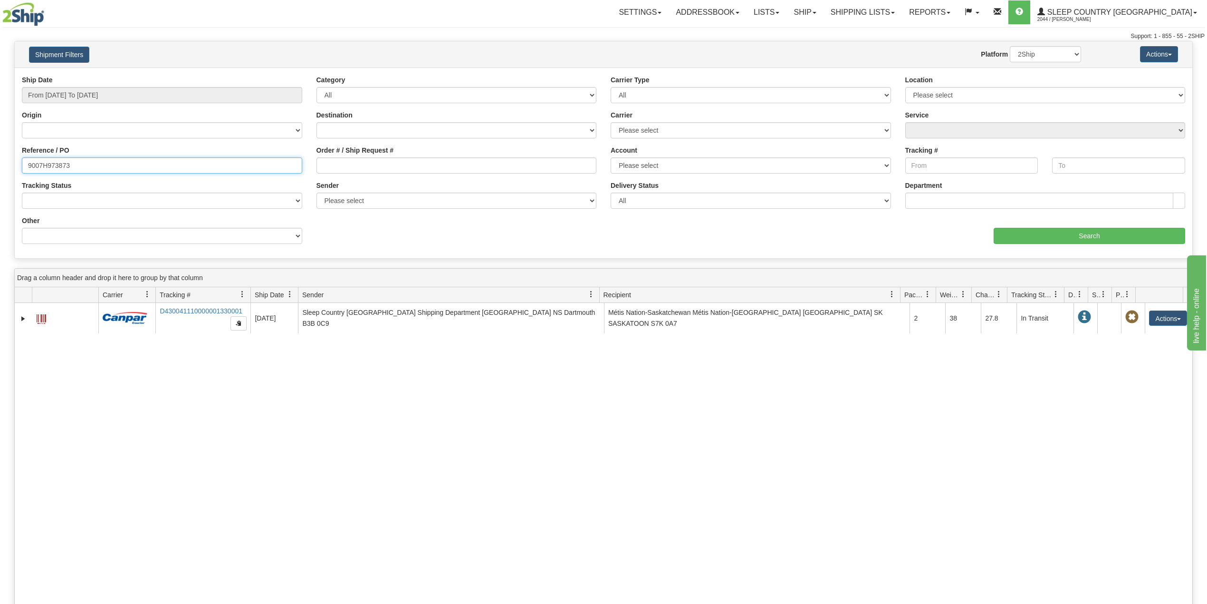
click at [48, 162] on input "9007H973873" at bounding box center [162, 165] width 280 height 16
paste input "65"
click at [1065, 234] on input "Search" at bounding box center [1090, 236] width 192 height 16
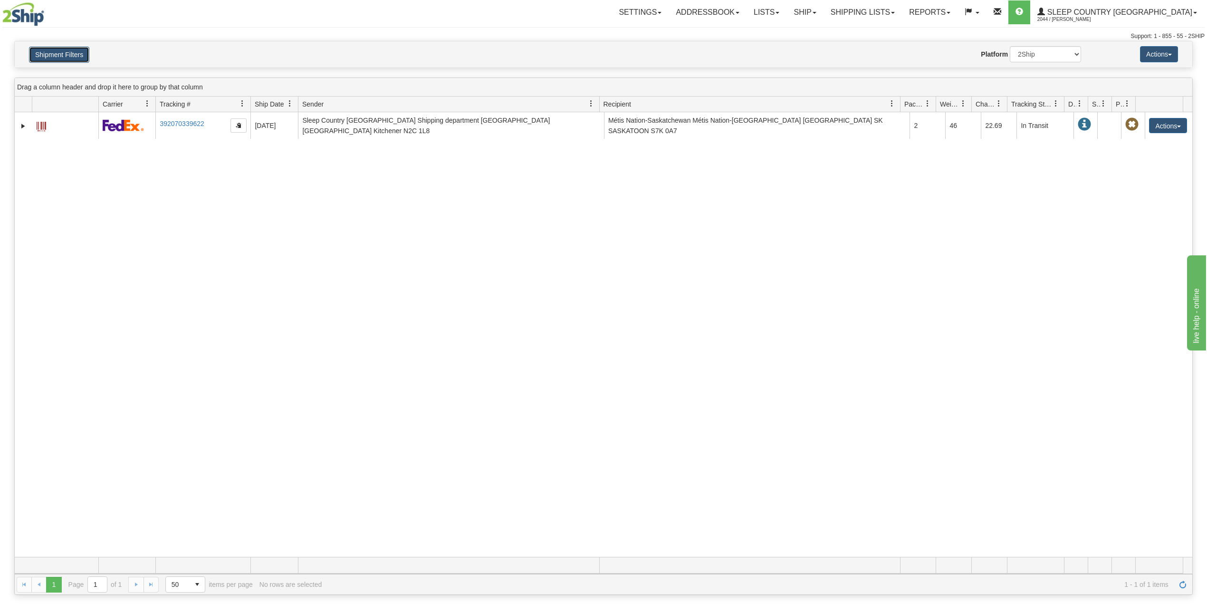
click at [78, 47] on button "Shipment Filters" at bounding box center [59, 55] width 60 height 16
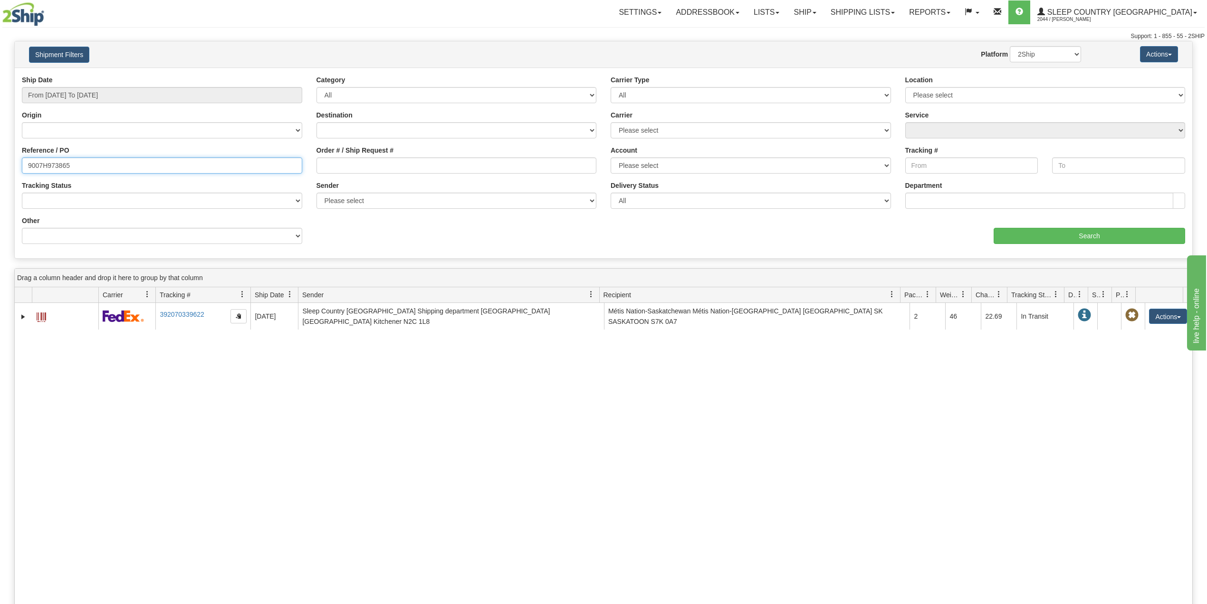
click at [57, 165] on input "9007H973865" at bounding box center [162, 165] width 280 height 16
paste input "50"
click at [1039, 234] on input "Search" at bounding box center [1090, 236] width 192 height 16
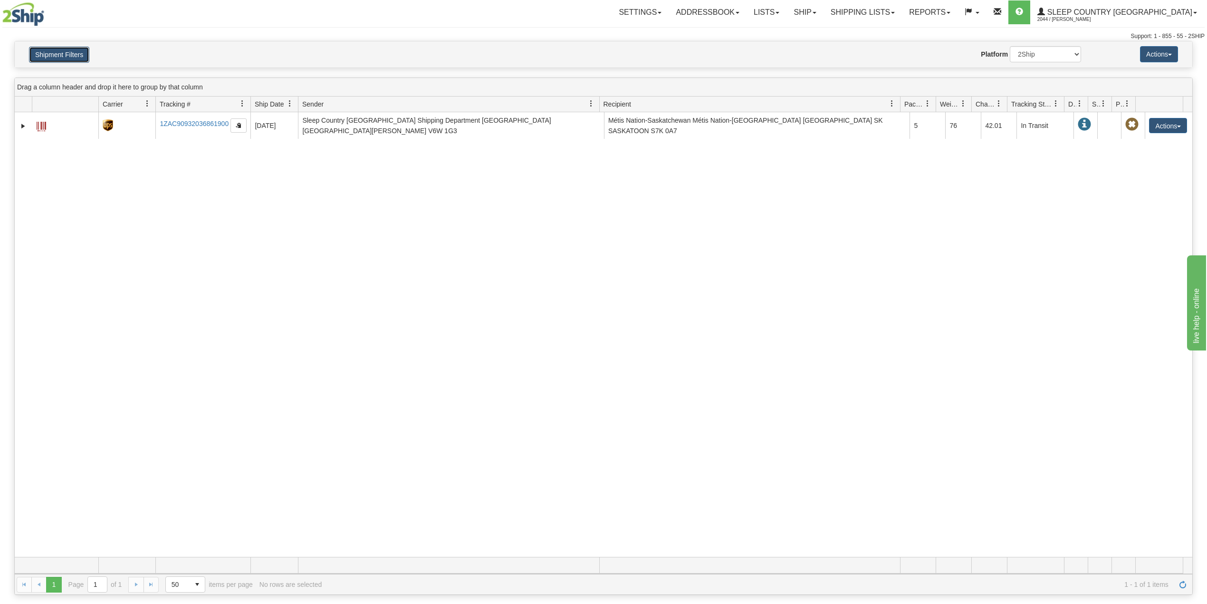
click at [55, 50] on button "Shipment Filters" at bounding box center [59, 55] width 60 height 16
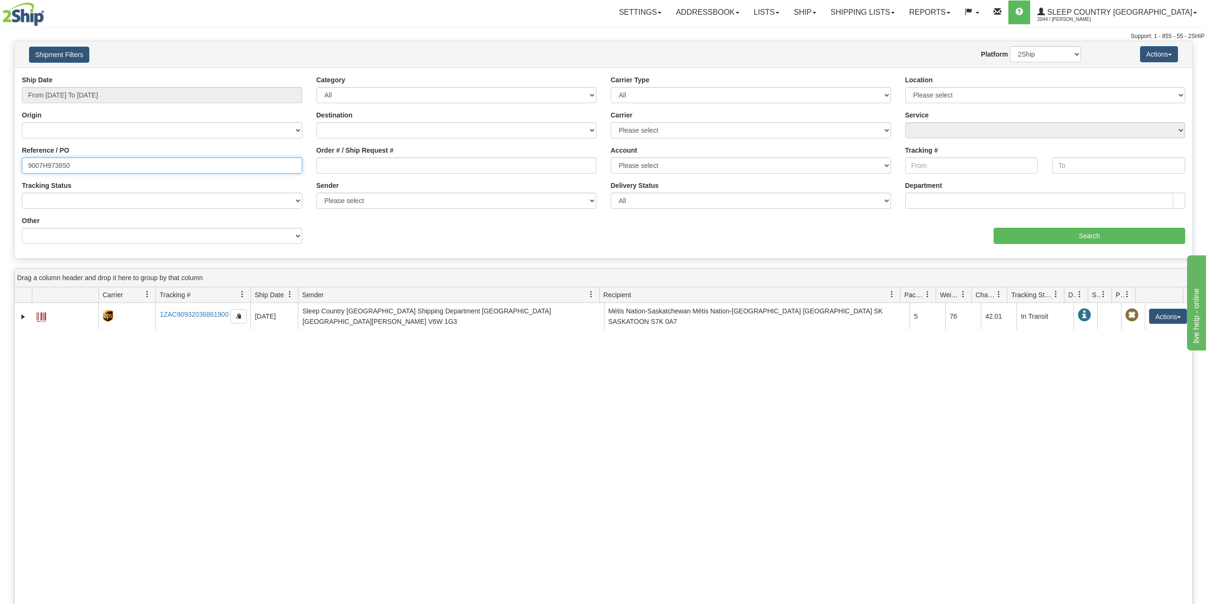
click at [48, 159] on input "9007H973850" at bounding box center [162, 165] width 280 height 16
paste input "89475"
type input "9007H989475"
click at [1046, 229] on input "Search" at bounding box center [1090, 236] width 192 height 16
